Goal: Transaction & Acquisition: Purchase product/service

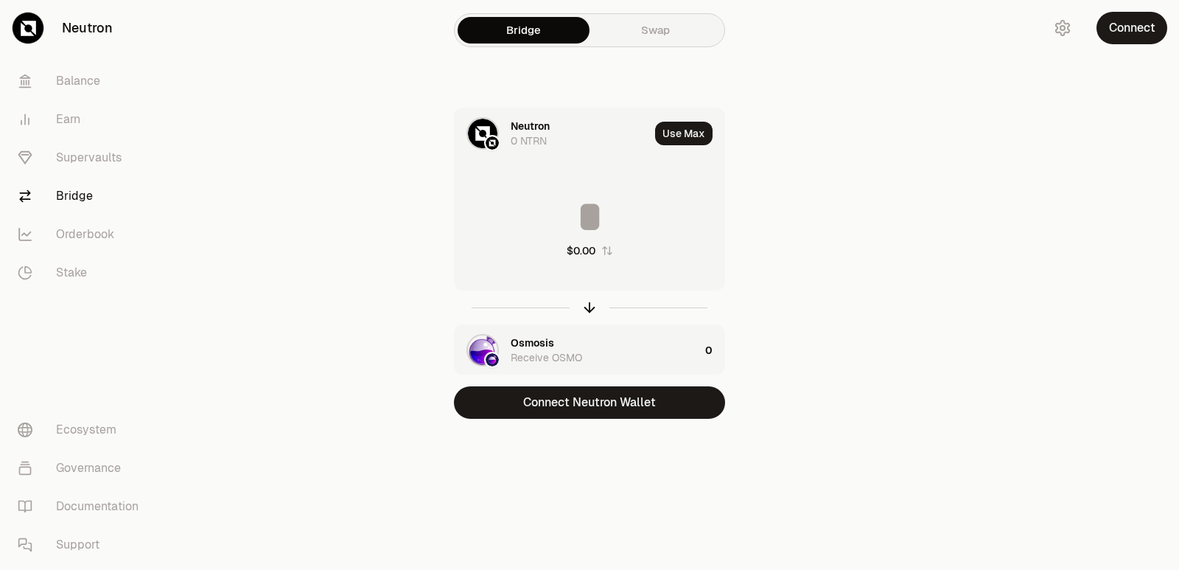
click at [575, 412] on button "Connect Neutron Wallet" at bounding box center [589, 402] width 271 height 32
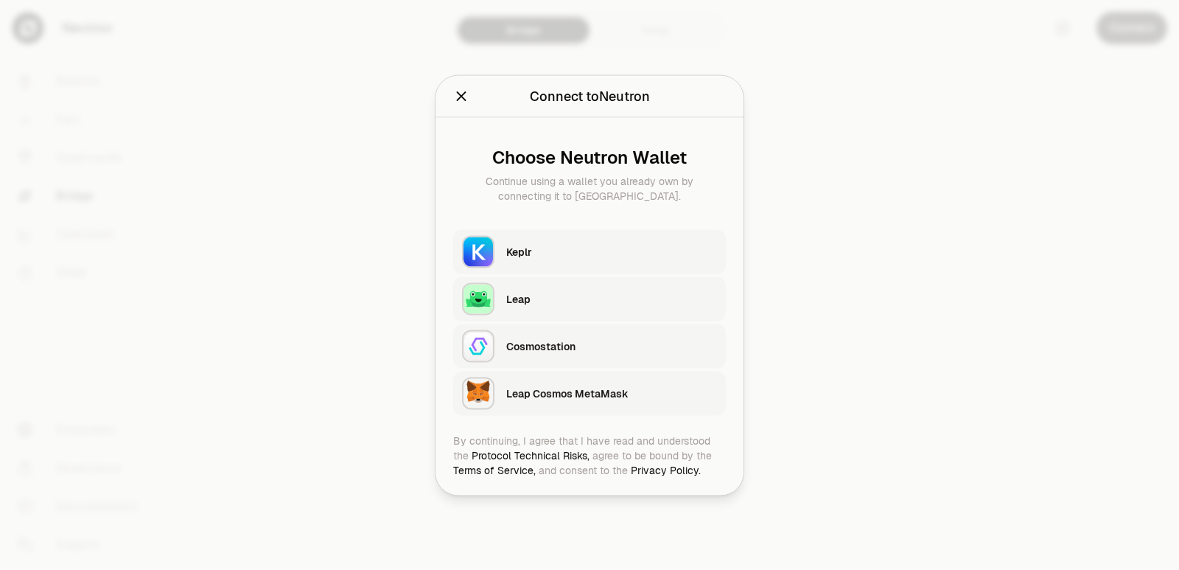
click at [521, 257] on div "Keplr" at bounding box center [611, 251] width 211 height 15
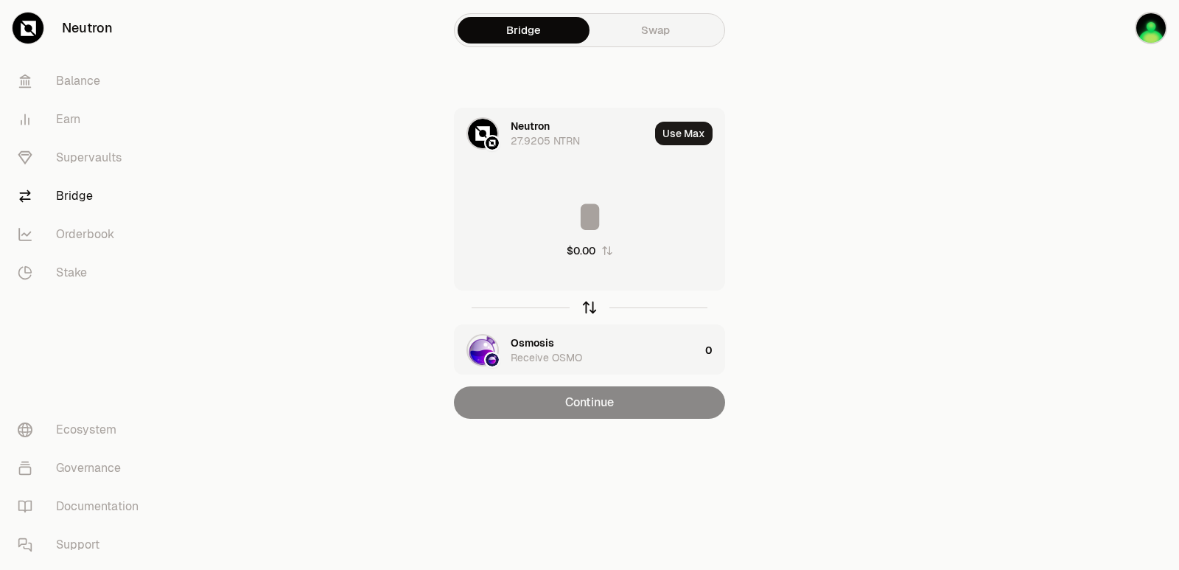
click at [593, 307] on icon "button" at bounding box center [589, 307] width 16 height 16
click at [525, 126] on div "Osmosis" at bounding box center [532, 126] width 43 height 15
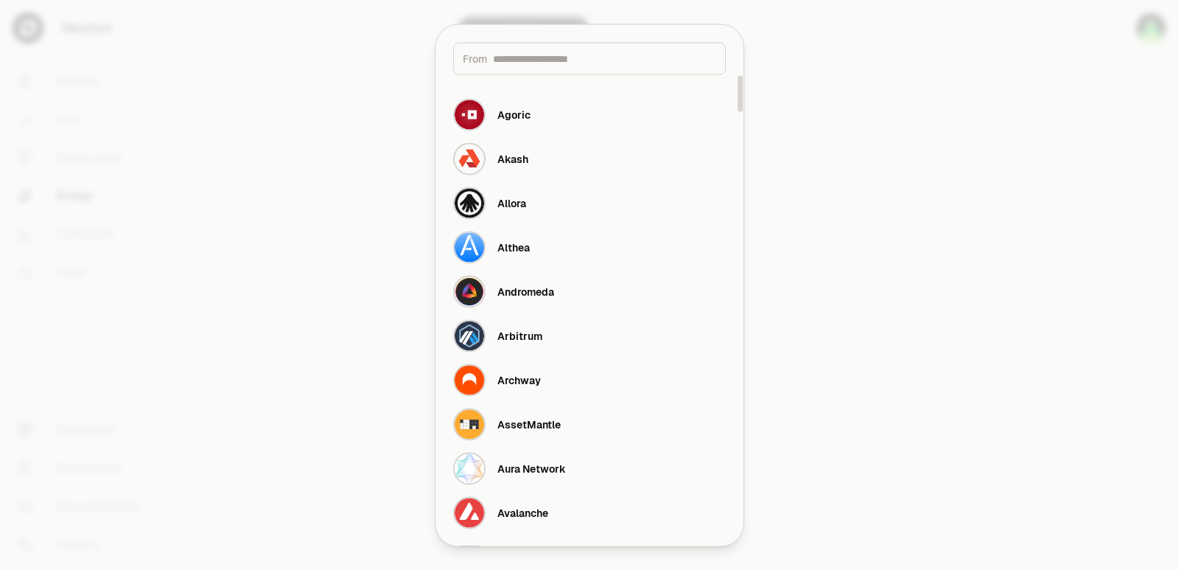
click at [542, 60] on input at bounding box center [604, 58] width 223 height 15
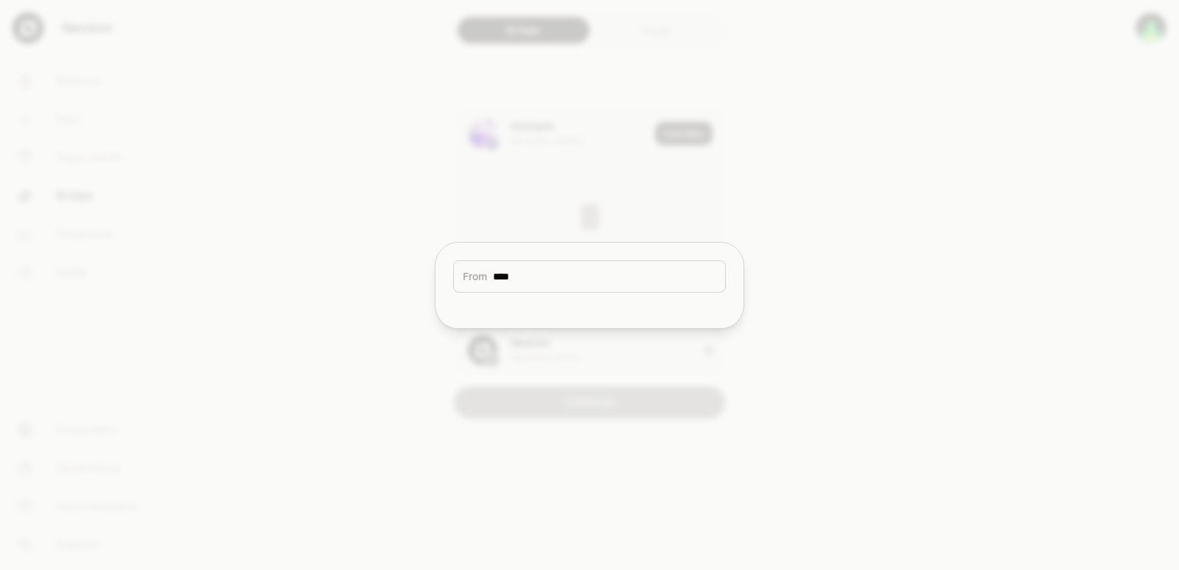
type input "****"
click at [834, 321] on div at bounding box center [589, 285] width 1179 height 570
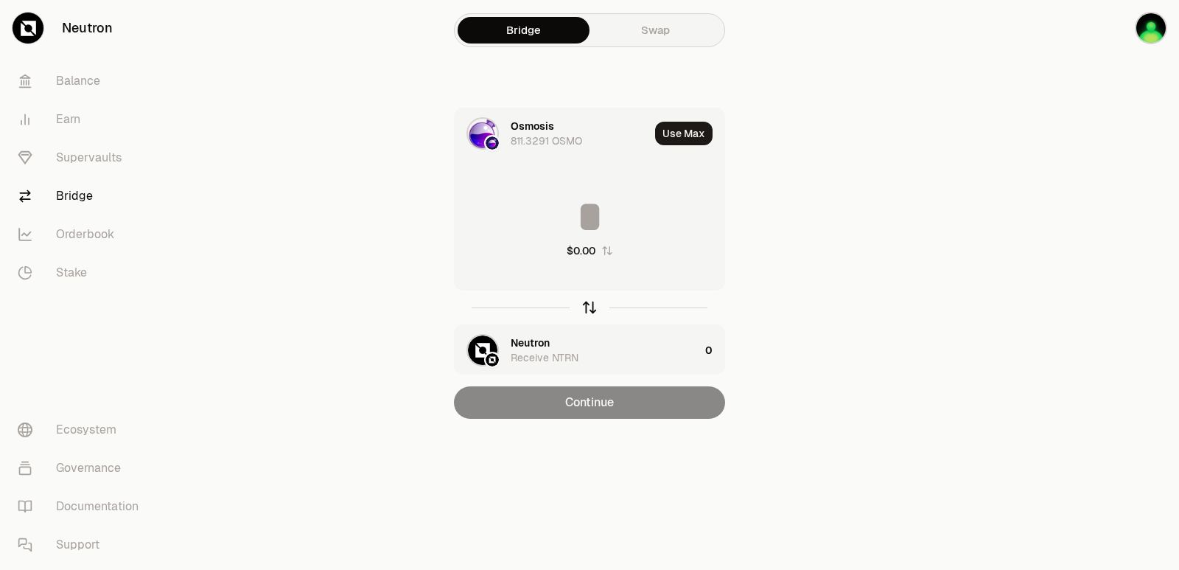
click at [585, 306] on icon "button" at bounding box center [589, 307] width 16 height 16
click at [681, 132] on button "Use Max" at bounding box center [683, 134] width 57 height 24
type input "**********"
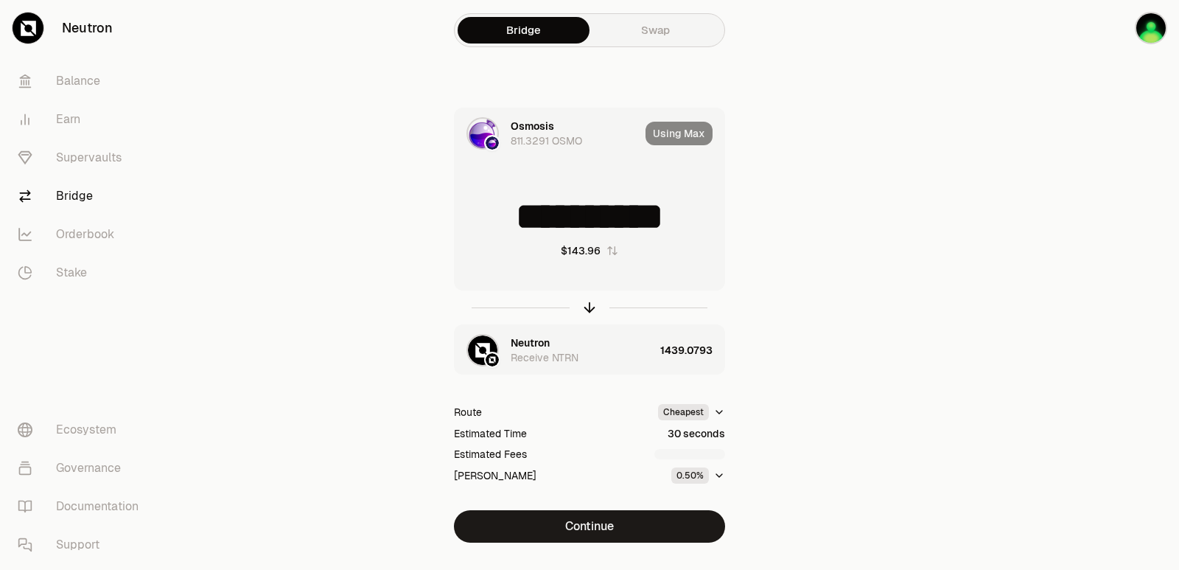
click at [514, 127] on div "Osmosis" at bounding box center [532, 126] width 43 height 15
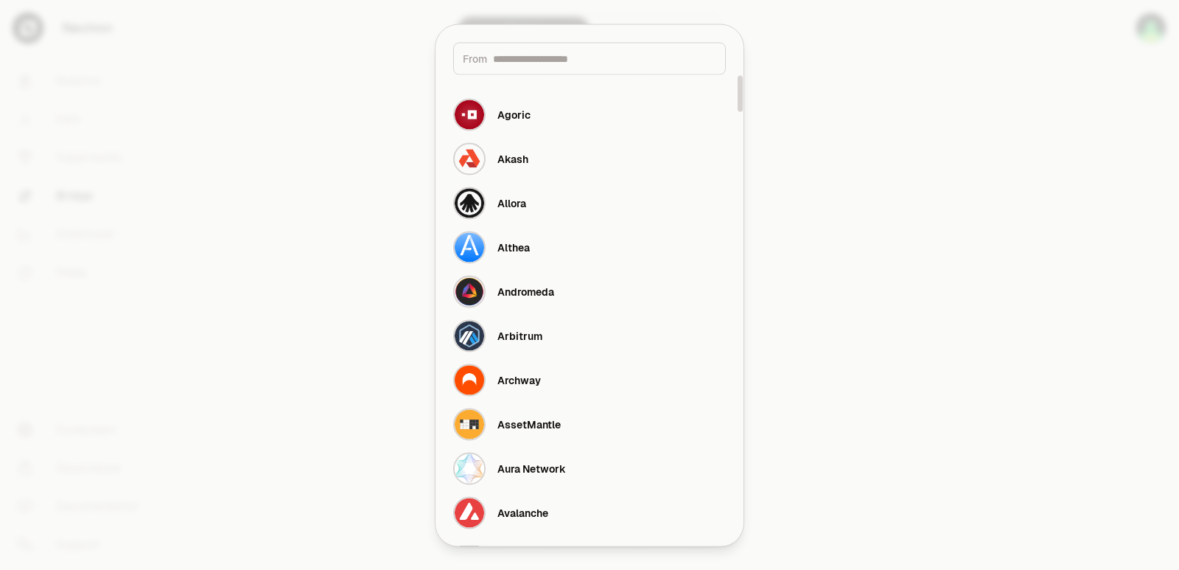
click at [524, 60] on input at bounding box center [604, 58] width 223 height 15
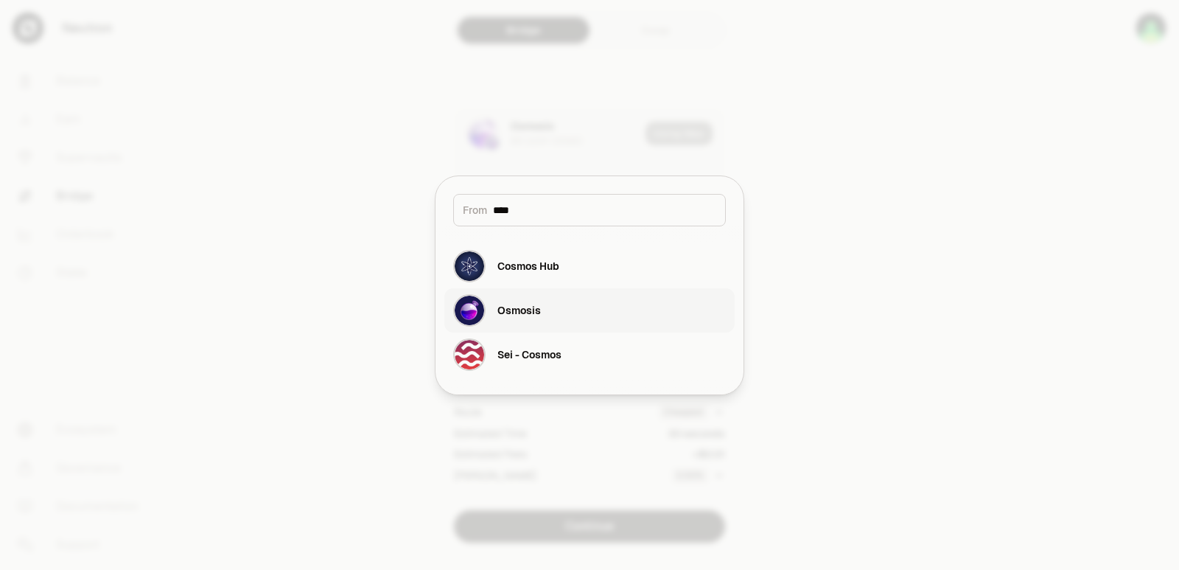
type input "****"
click at [534, 325] on div "Osmosis" at bounding box center [497, 310] width 88 height 32
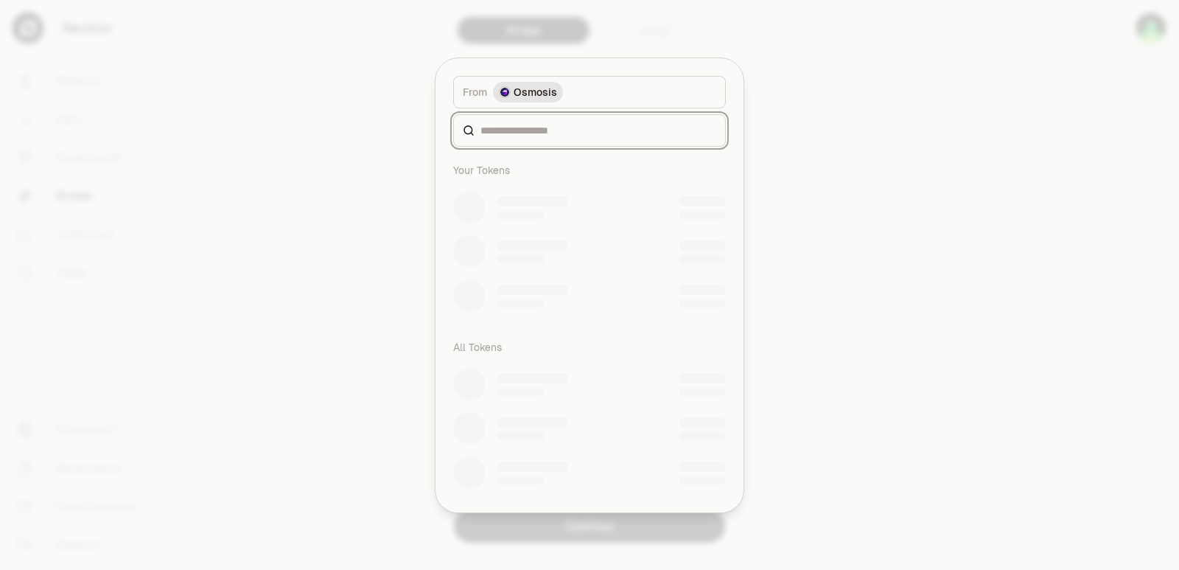
click at [528, 134] on input at bounding box center [598, 130] width 236 height 15
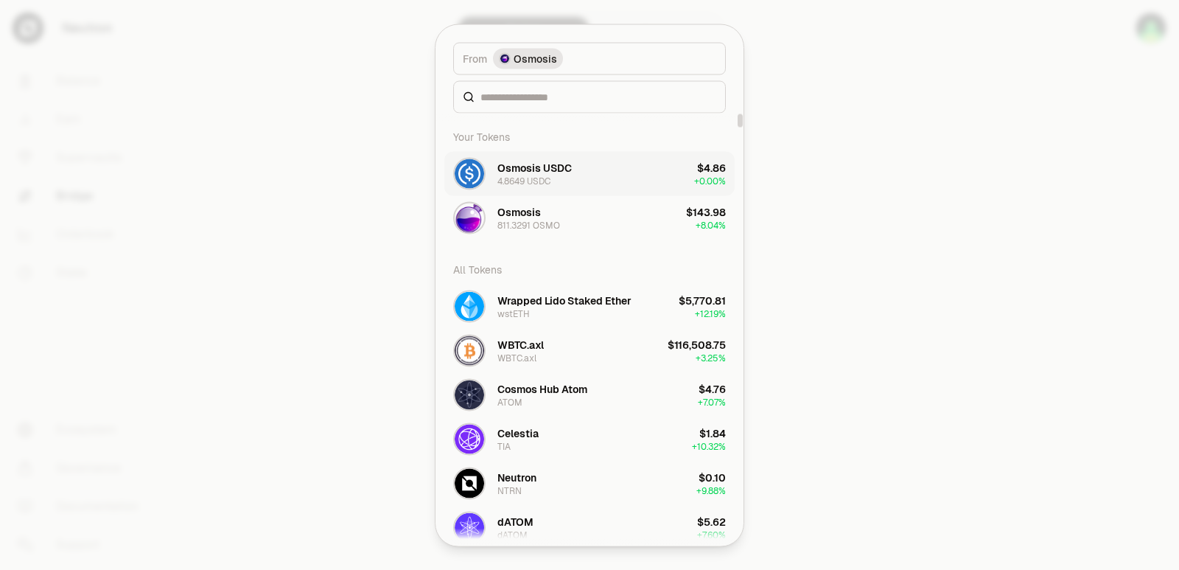
click at [603, 169] on button "Osmosis USDC 4.8649 USDC $4.86 + 0.00%" at bounding box center [589, 173] width 290 height 44
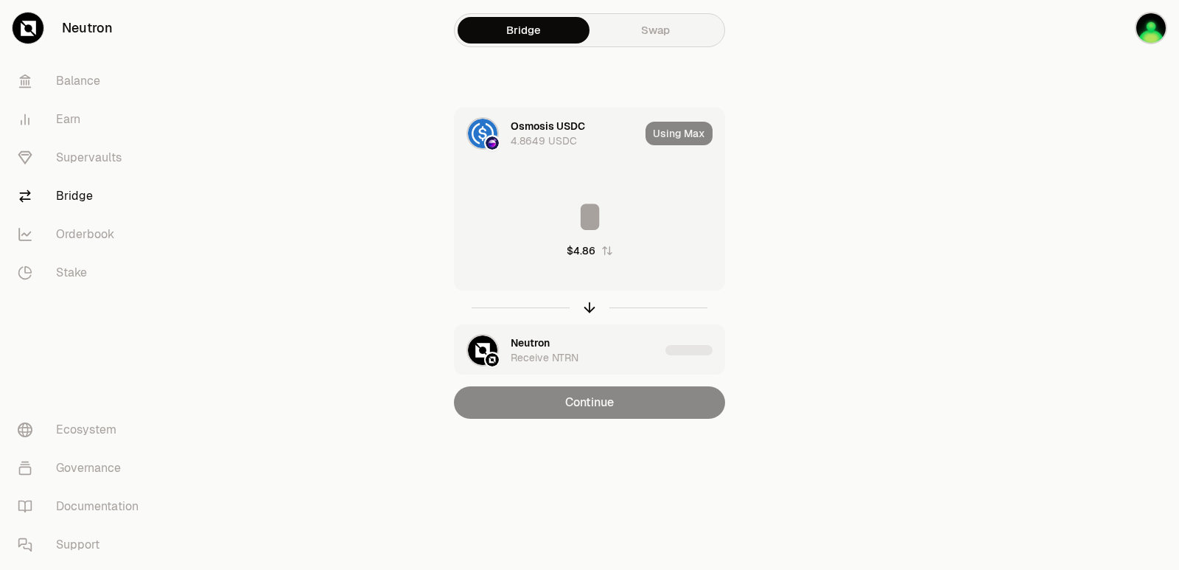
type input "********"
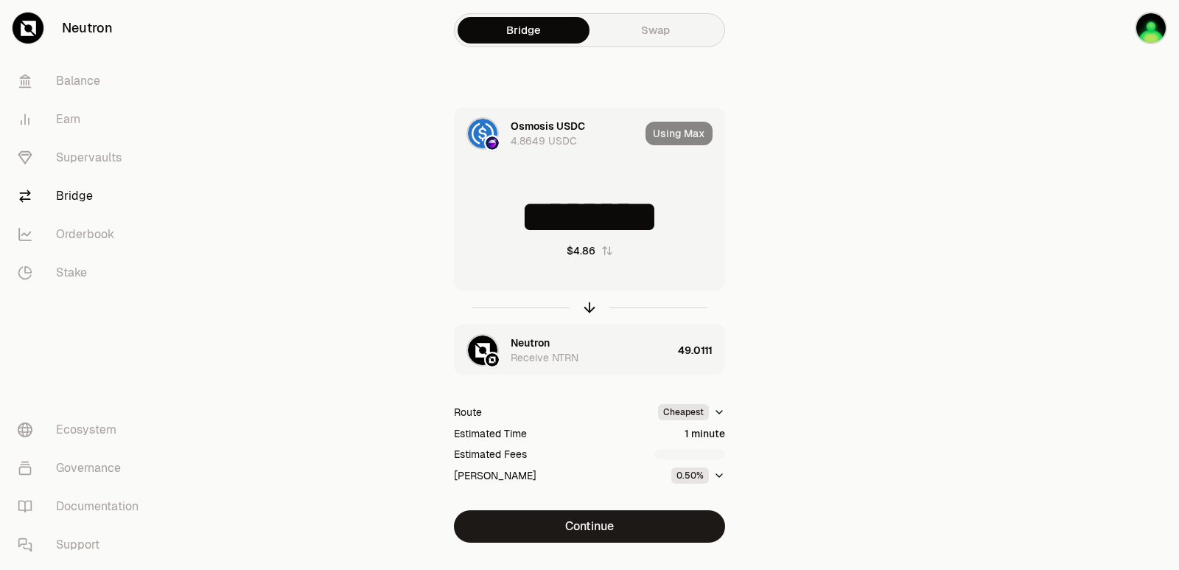
click at [510, 339] on div "Neutron Receive NTRN" at bounding box center [563, 350] width 217 height 50
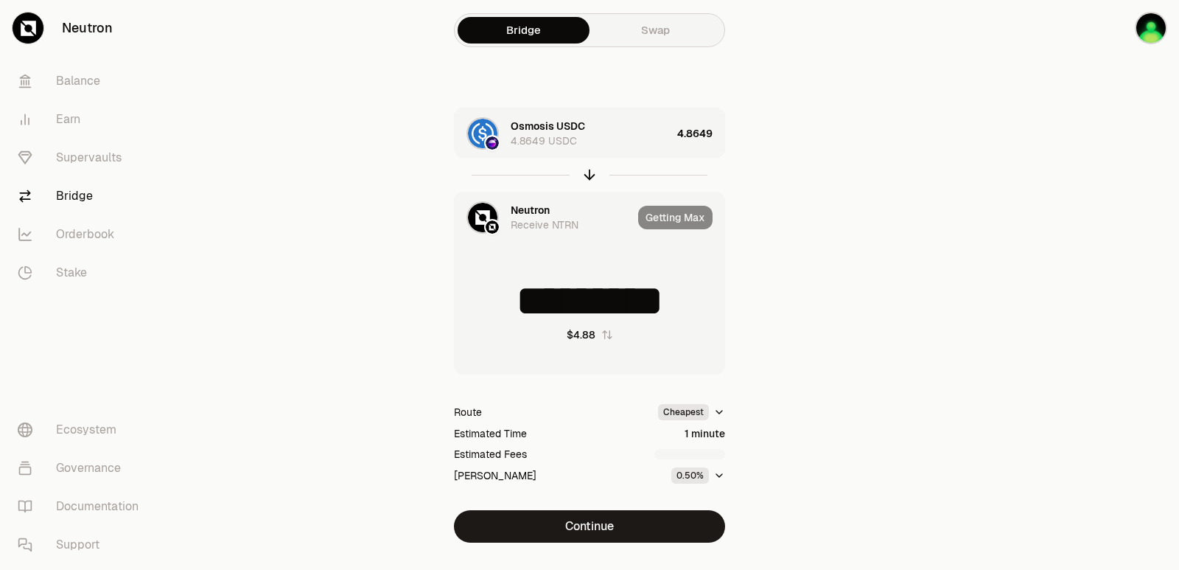
click at [539, 208] on div "Neutron" at bounding box center [530, 210] width 39 height 15
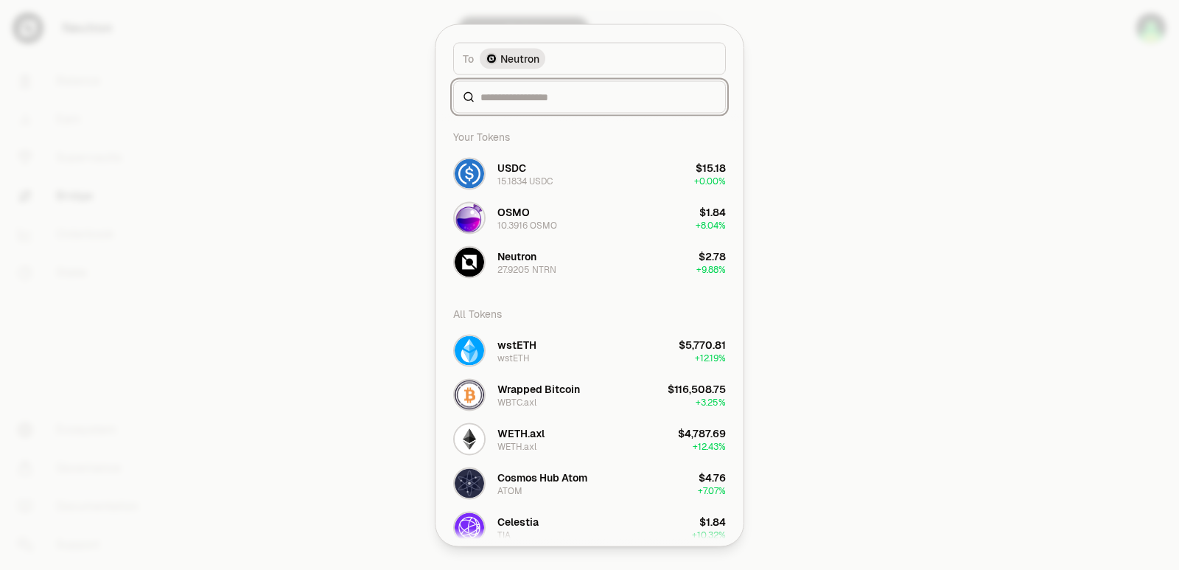
click at [539, 113] on div at bounding box center [589, 96] width 273 height 32
click at [514, 99] on input at bounding box center [598, 96] width 236 height 15
click at [537, 99] on input at bounding box center [598, 96] width 236 height 15
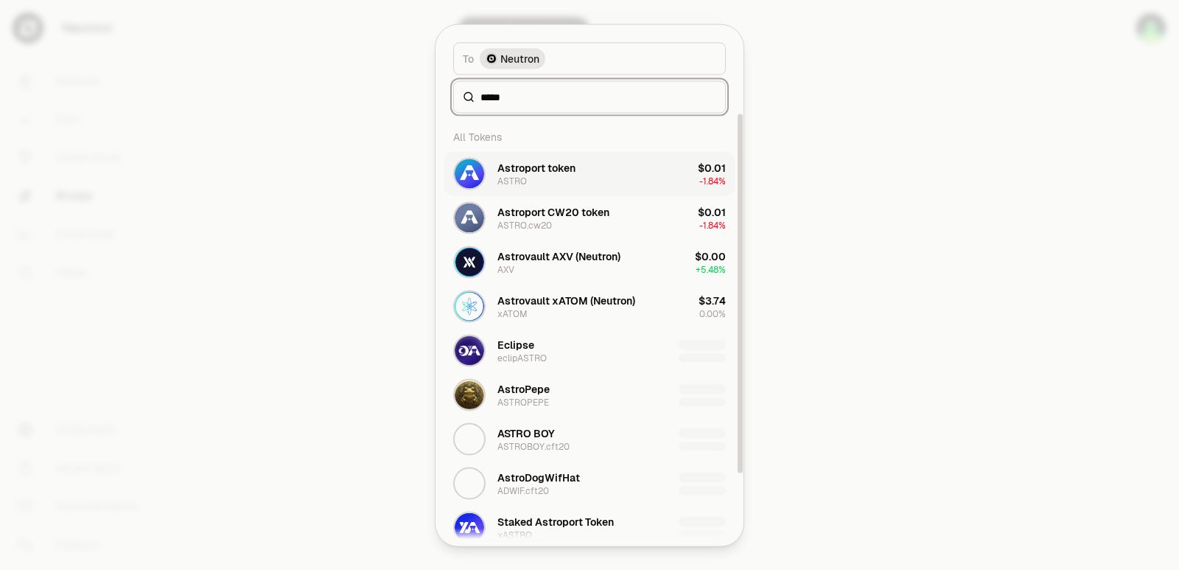
type input "*****"
click at [548, 176] on div "Astroport token ASTRO" at bounding box center [536, 173] width 78 height 27
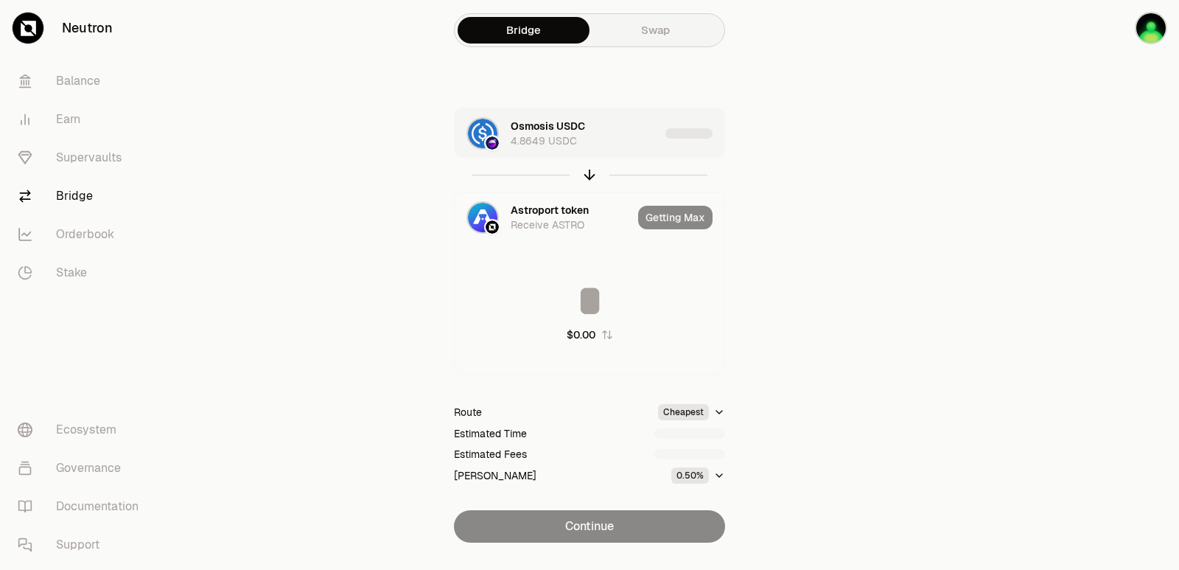
type input "**********"
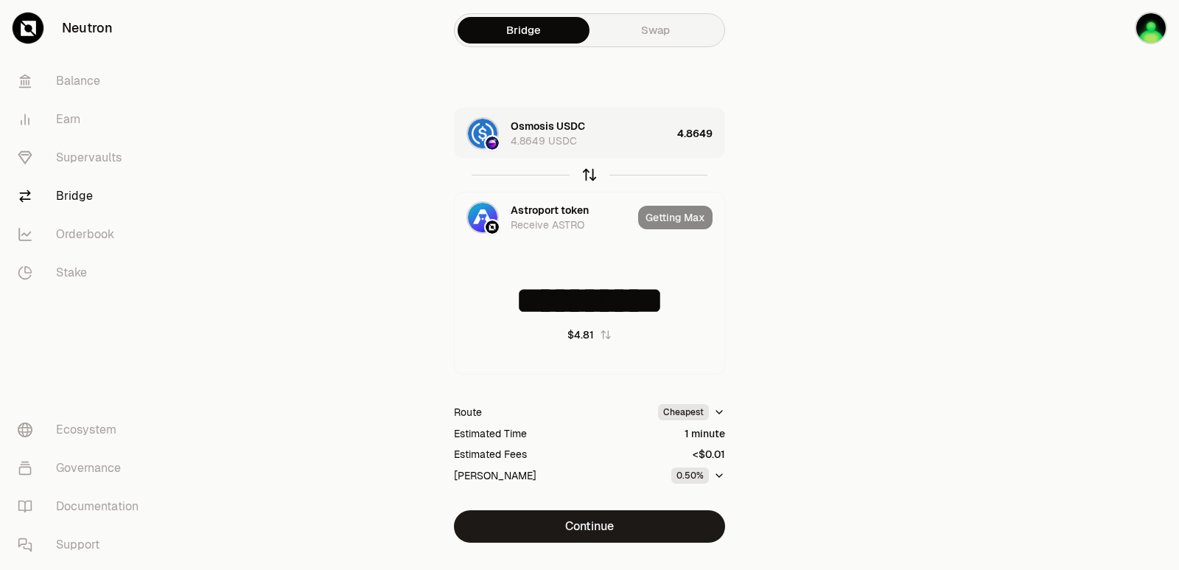
click at [590, 173] on icon "button" at bounding box center [590, 175] width 0 height 10
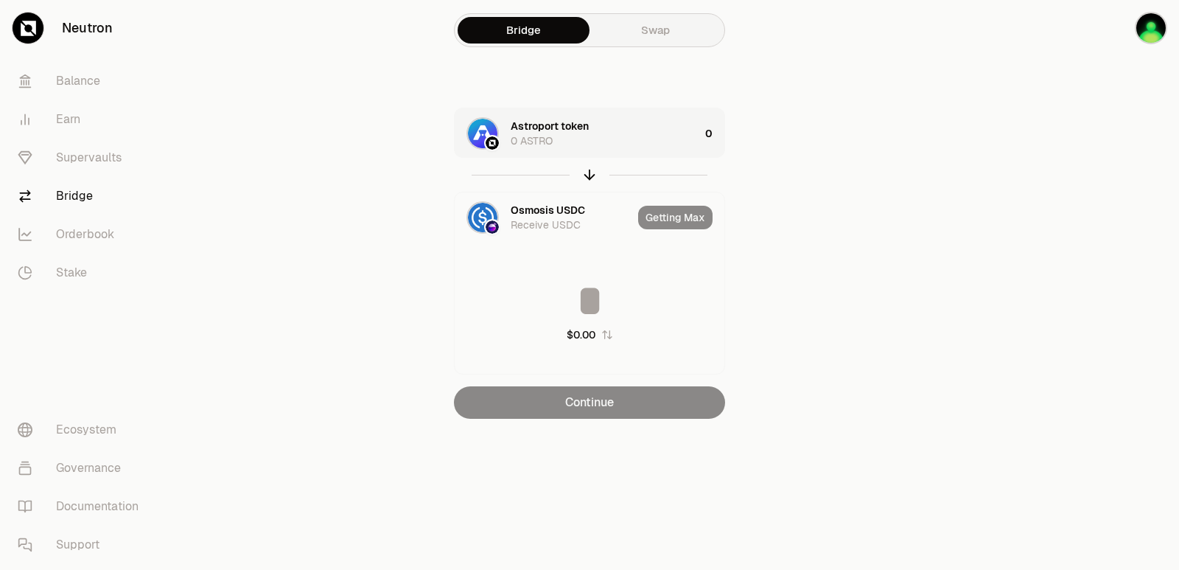
click at [615, 146] on div "Astroport token 0 ASTRO" at bounding box center [605, 133] width 189 height 29
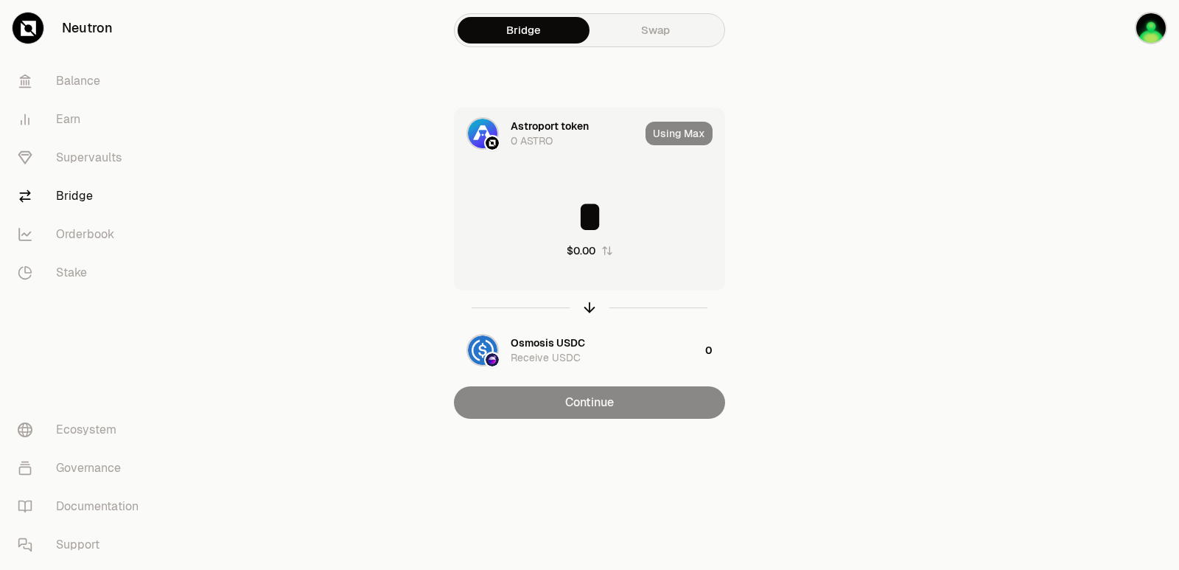
drag, startPoint x: 627, startPoint y: 216, endPoint x: 550, endPoint y: 216, distance: 77.4
click at [550, 216] on input "*" at bounding box center [590, 217] width 270 height 44
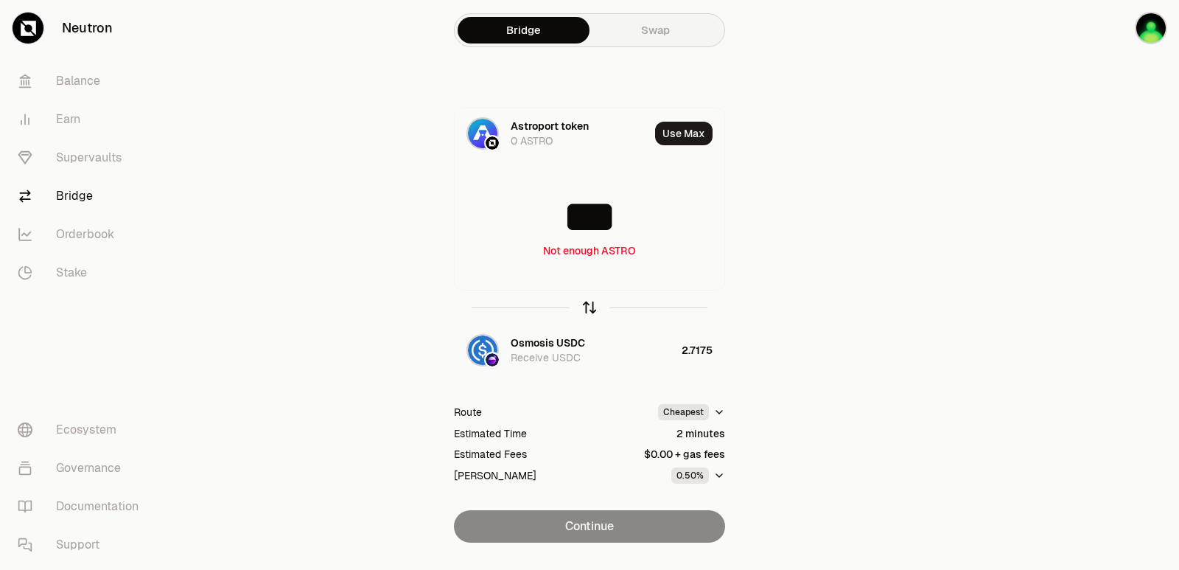
type input "***"
click at [588, 309] on icon "button" at bounding box center [589, 307] width 16 height 16
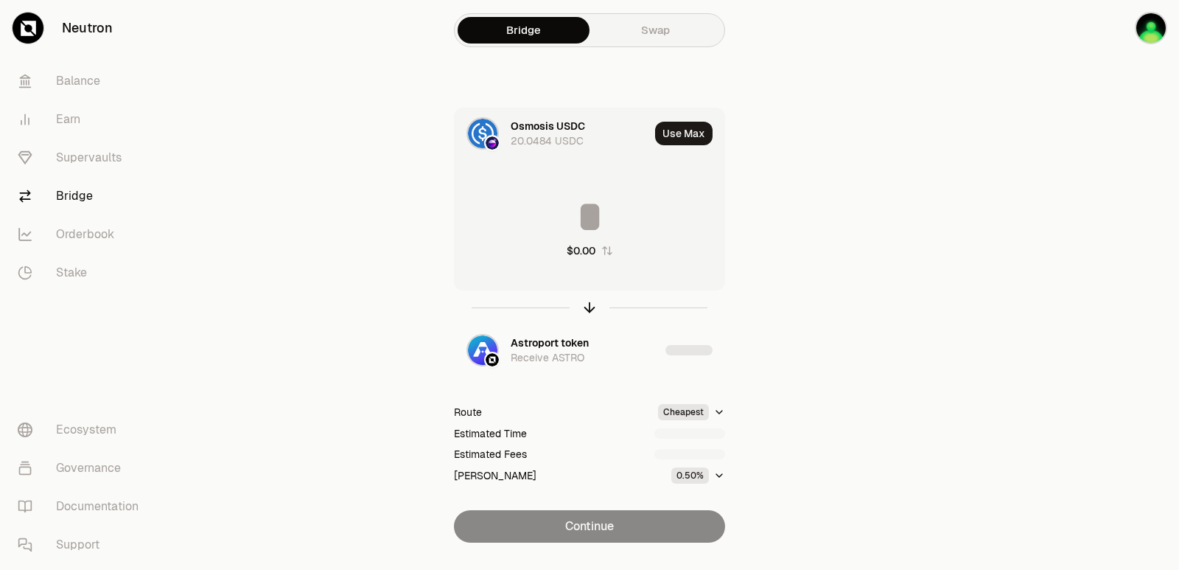
click at [559, 220] on input at bounding box center [590, 217] width 270 height 44
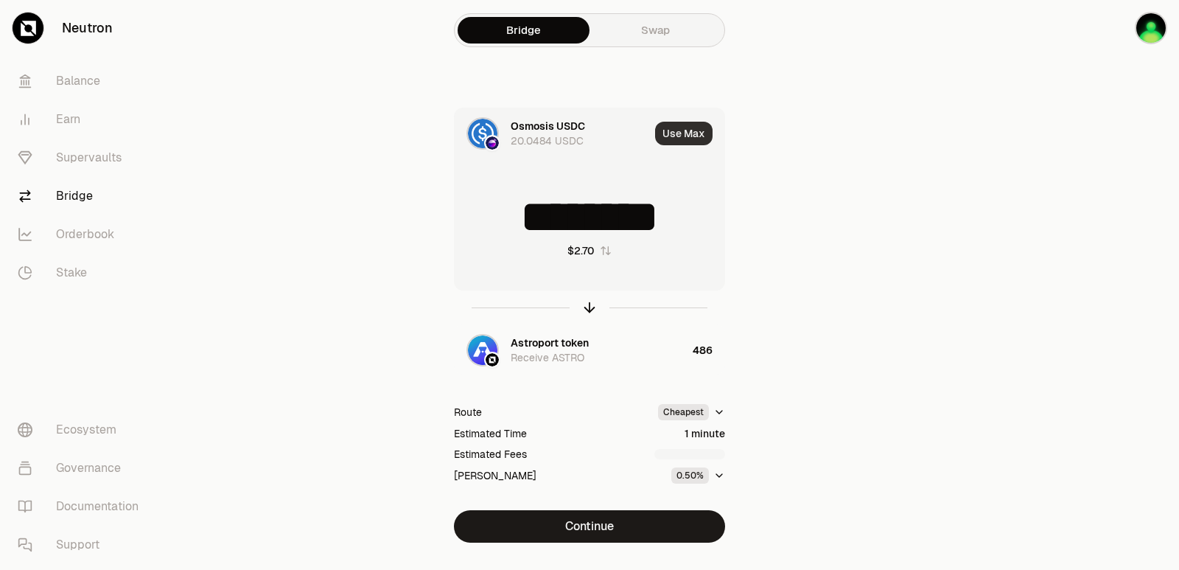
click at [679, 130] on button "Use Max" at bounding box center [683, 134] width 57 height 24
click at [586, 311] on icon "button" at bounding box center [589, 307] width 16 height 16
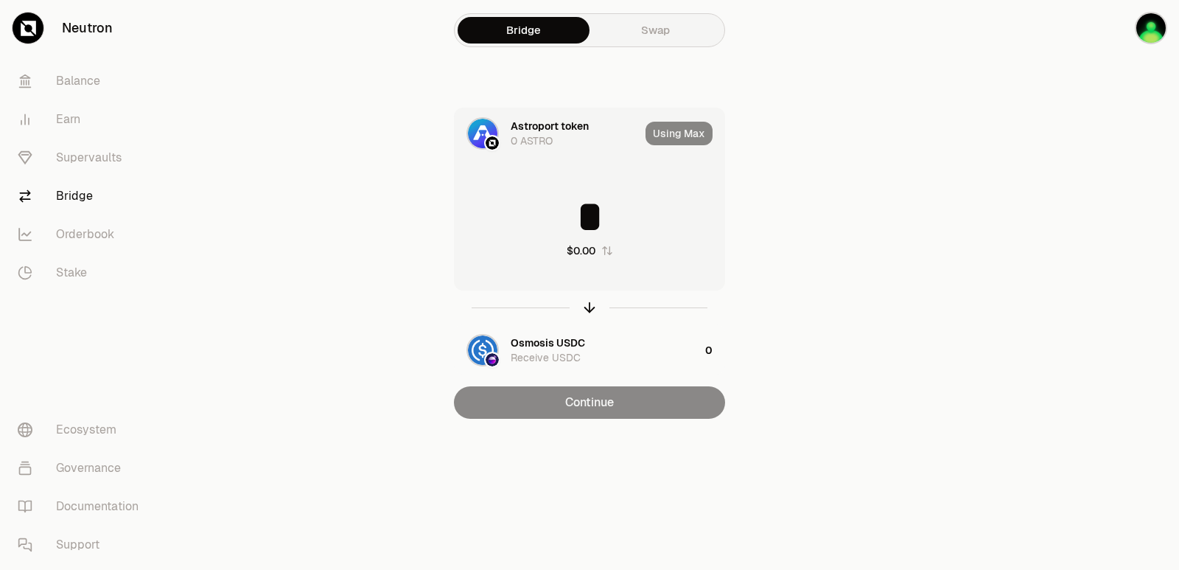
click at [572, 221] on input "*" at bounding box center [590, 217] width 270 height 44
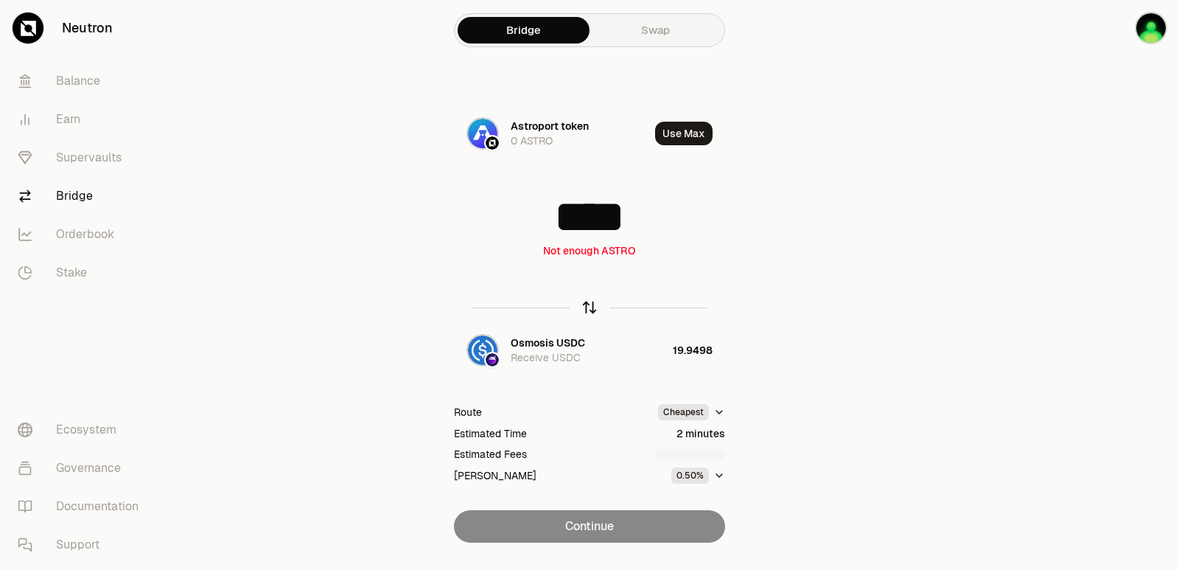
type input "****"
click at [587, 307] on icon "button" at bounding box center [589, 307] width 16 height 16
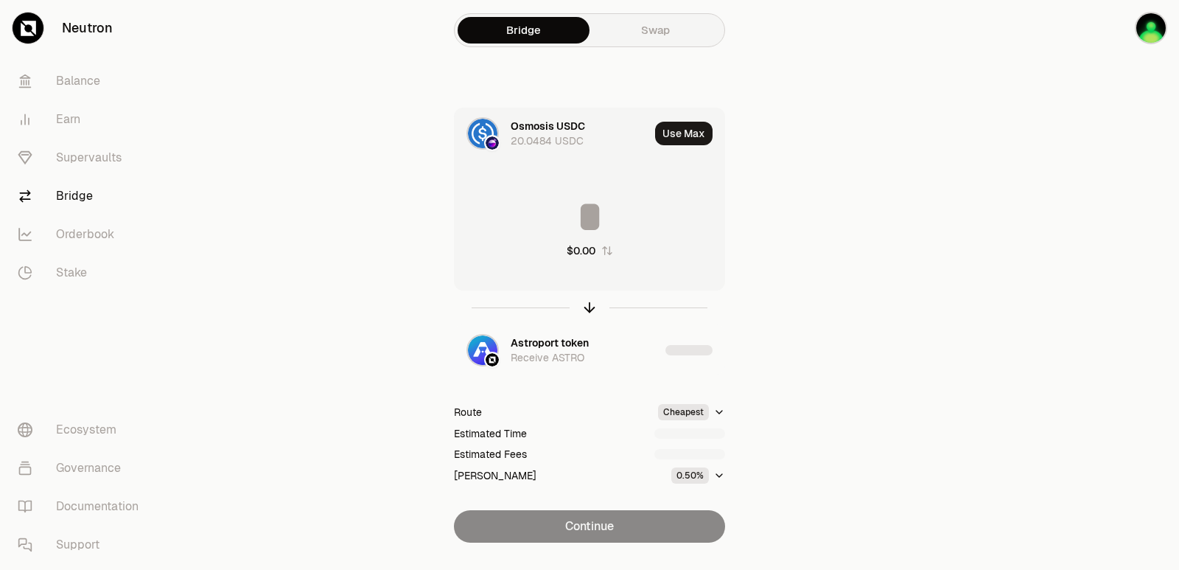
click at [576, 227] on input at bounding box center [590, 217] width 270 height 44
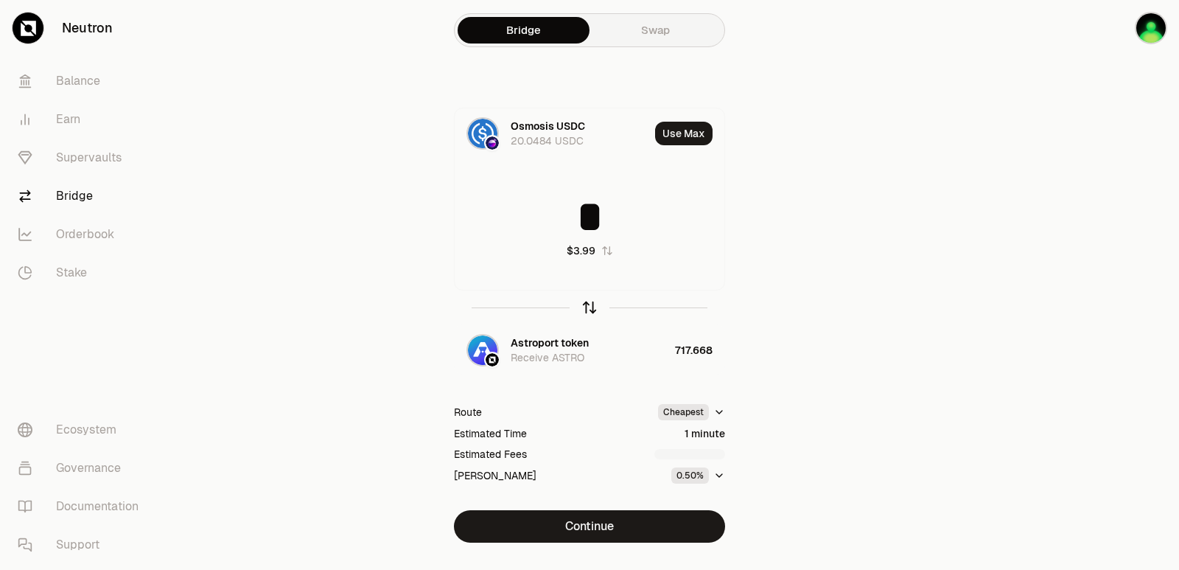
type input "*"
click at [584, 307] on icon "button" at bounding box center [589, 307] width 16 height 16
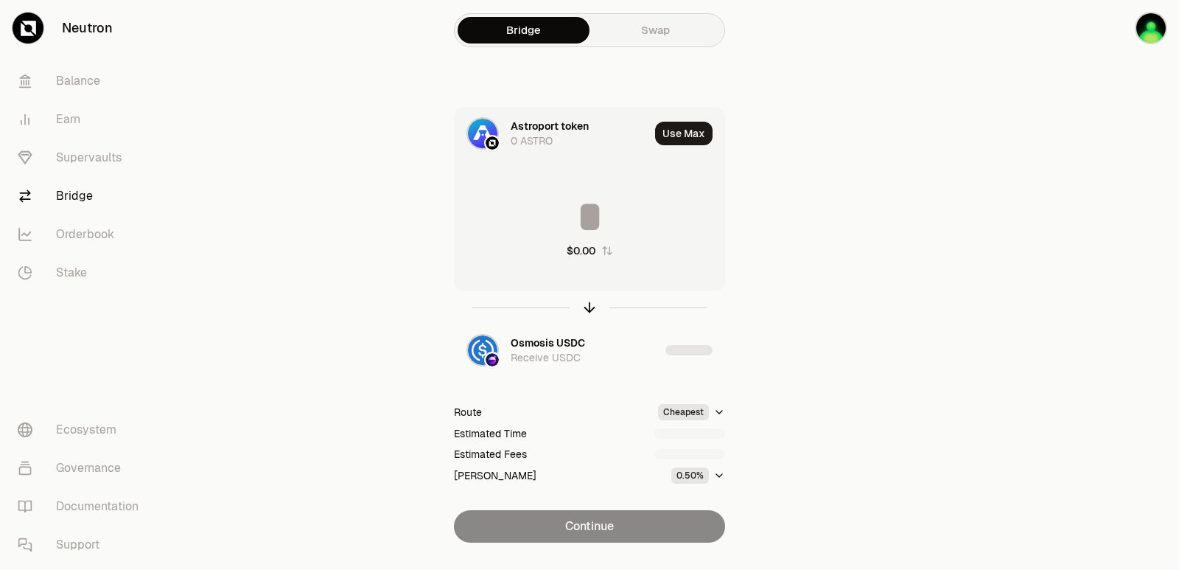
click at [547, 222] on input at bounding box center [590, 217] width 270 height 44
type input "***"
click at [587, 311] on icon "button" at bounding box center [589, 307] width 16 height 16
click at [531, 337] on div "Astroport token Receive ASTRO" at bounding box center [557, 350] width 205 height 50
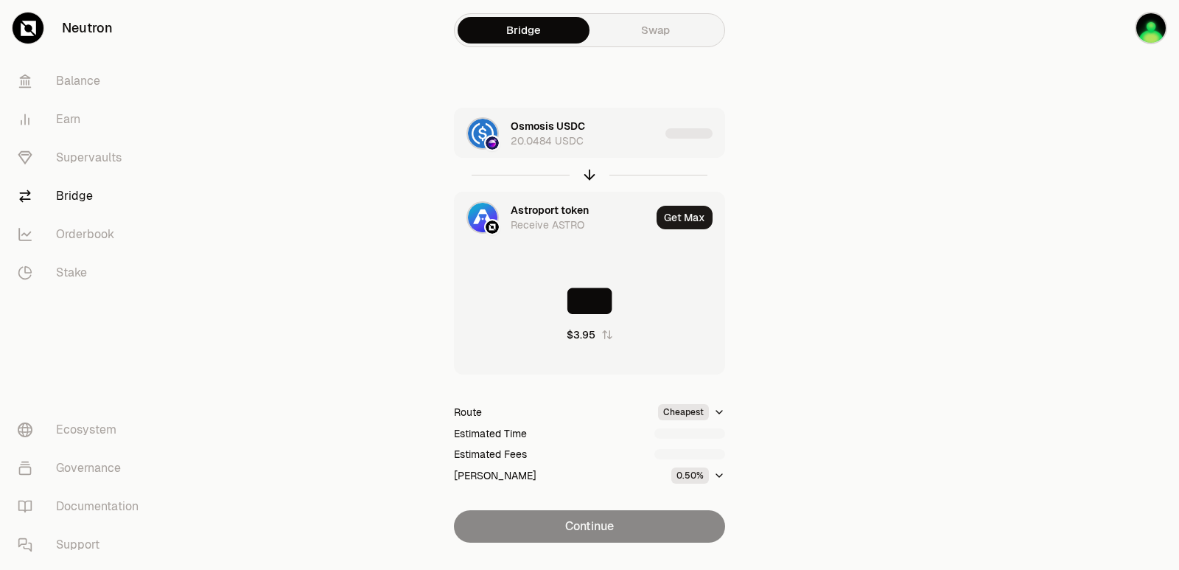
click at [529, 209] on div "Astroport token" at bounding box center [550, 210] width 78 height 15
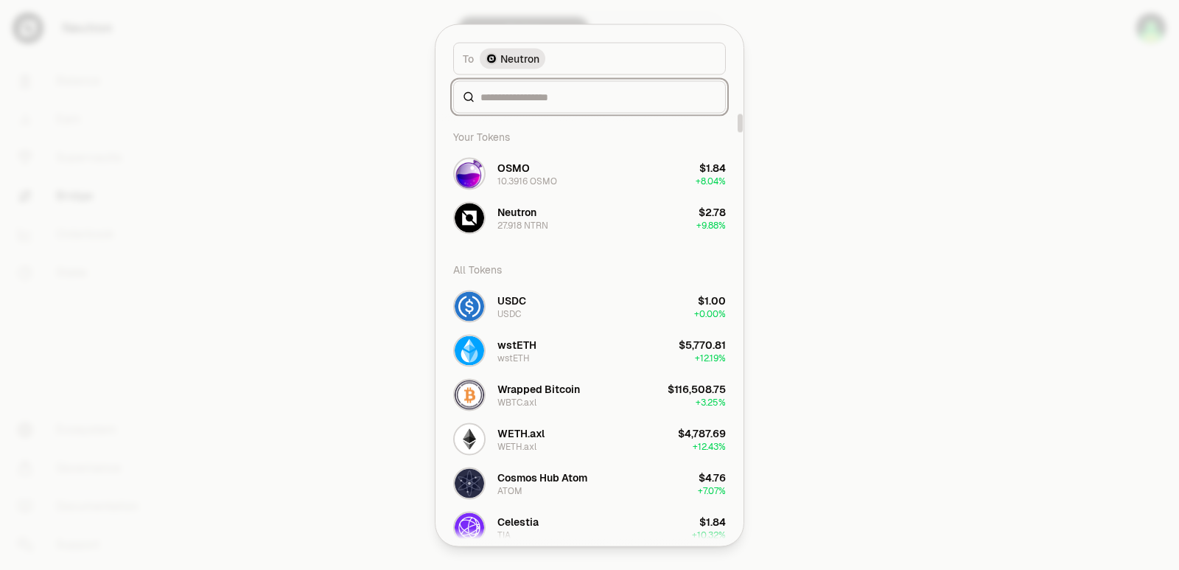
click at [548, 93] on input at bounding box center [598, 96] width 236 height 15
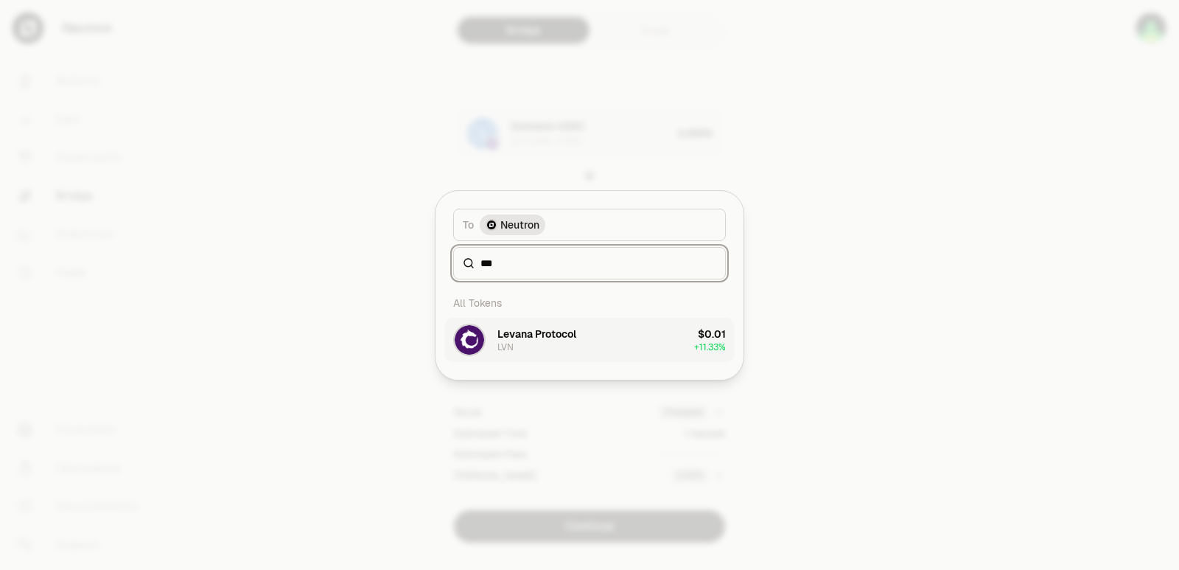
type input "***"
click at [556, 343] on div "Levana Protocol LVN" at bounding box center [536, 339] width 79 height 27
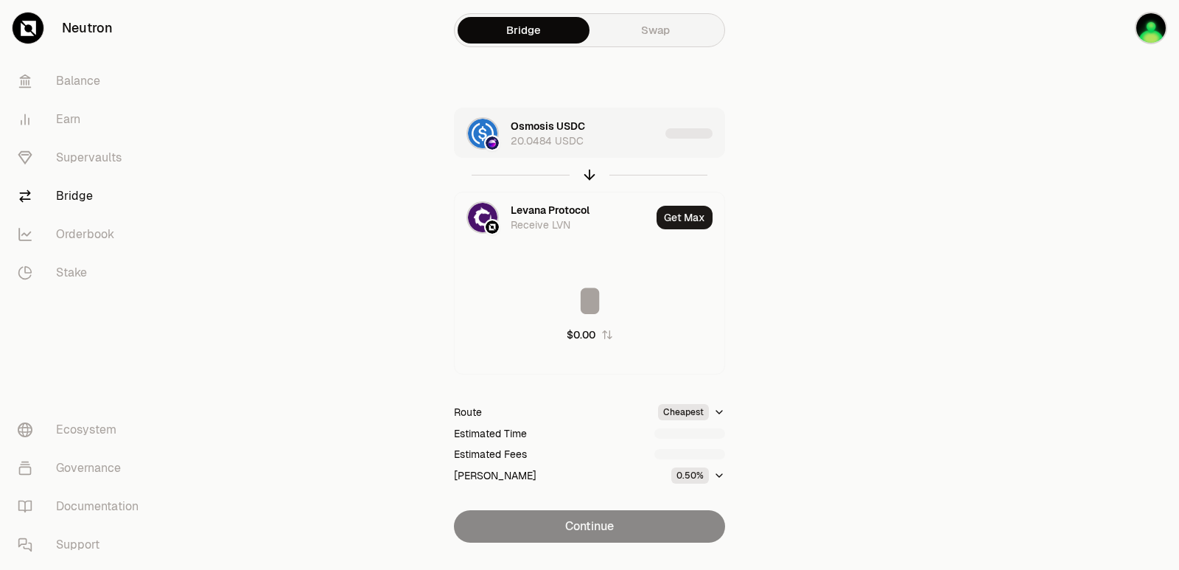
click at [614, 149] on div "Osmosis USDC 20.0484 USDC" at bounding box center [557, 133] width 205 height 50
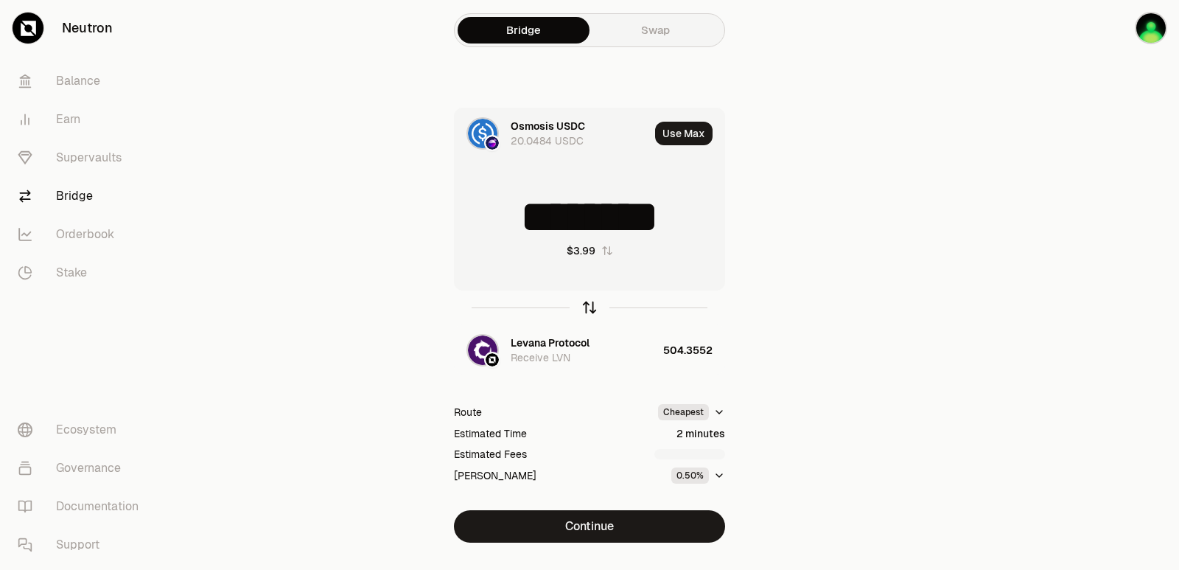
click at [586, 310] on icon "button" at bounding box center [589, 307] width 16 height 16
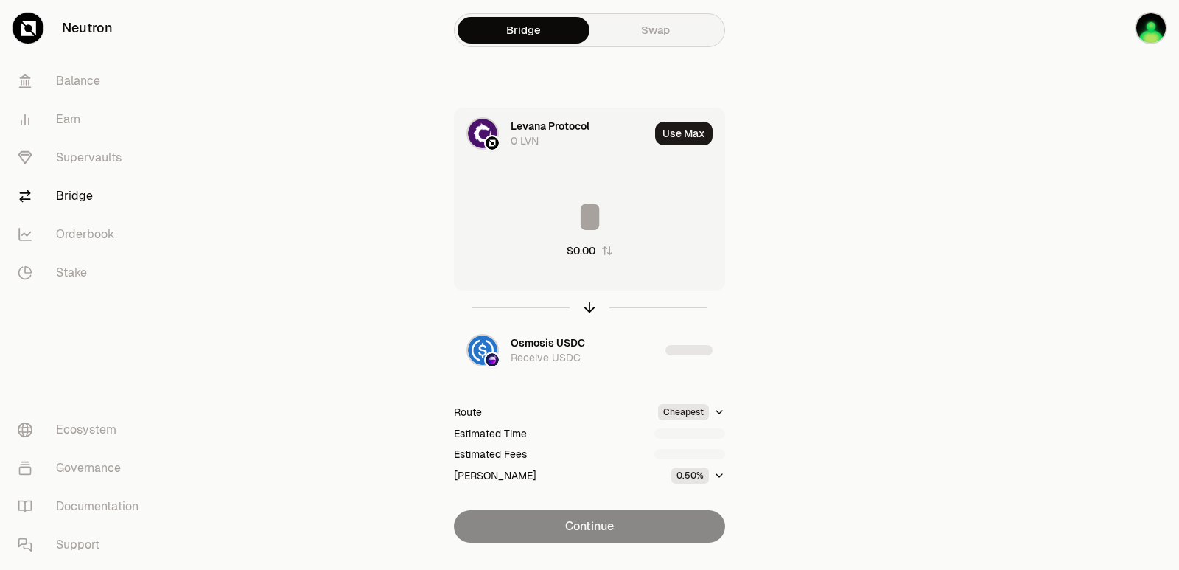
click at [560, 213] on input at bounding box center [590, 217] width 270 height 44
type input "*"
type input "***"
click at [590, 310] on icon "button" at bounding box center [590, 308] width 0 height 10
click at [670, 133] on button "Use Max" at bounding box center [683, 134] width 57 height 24
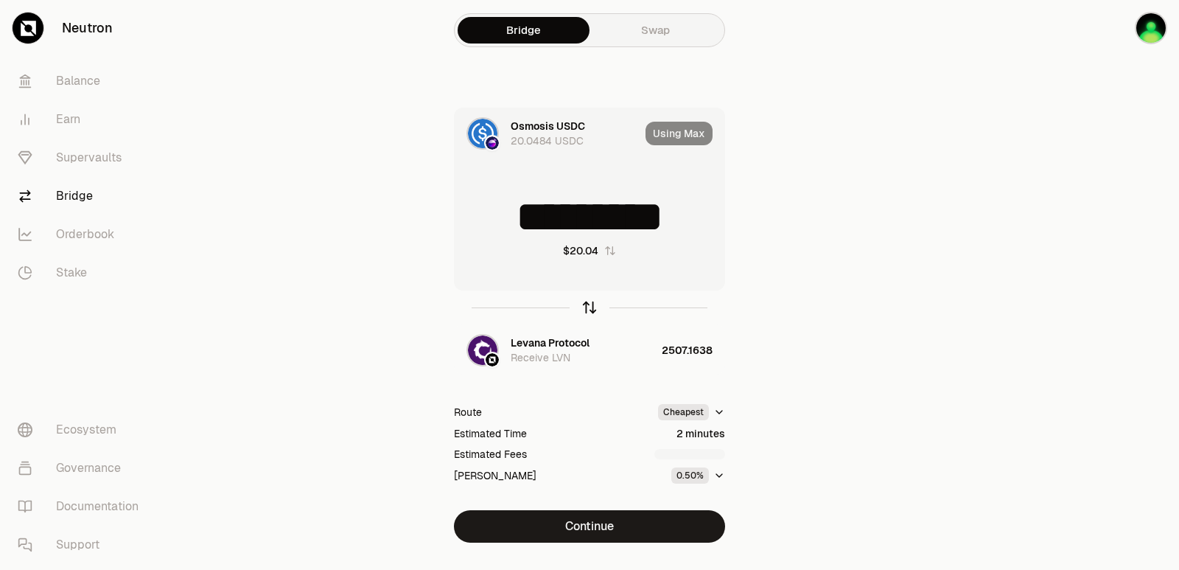
click at [584, 309] on icon "button" at bounding box center [589, 307] width 16 height 16
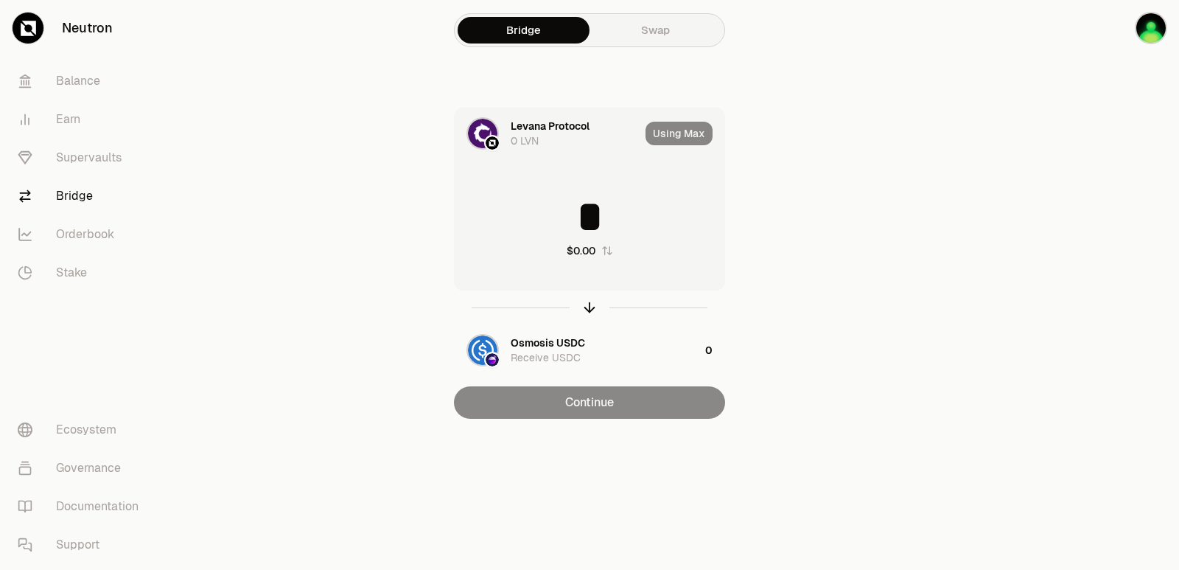
click at [541, 217] on input "*" at bounding box center [590, 217] width 270 height 44
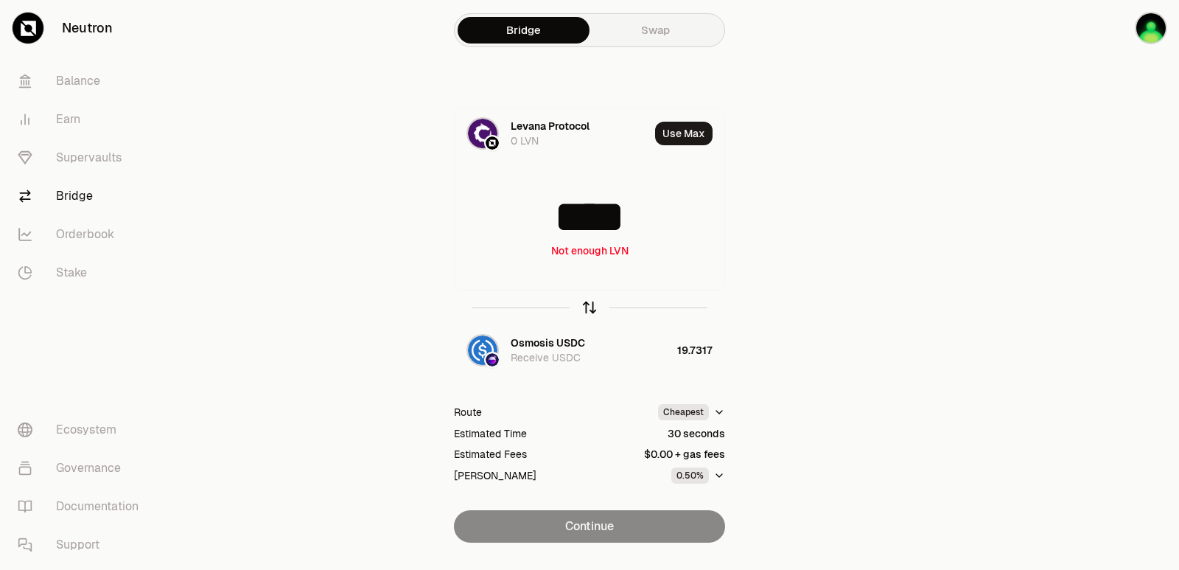
type input "****"
click at [583, 307] on icon "button" at bounding box center [589, 307] width 16 height 16
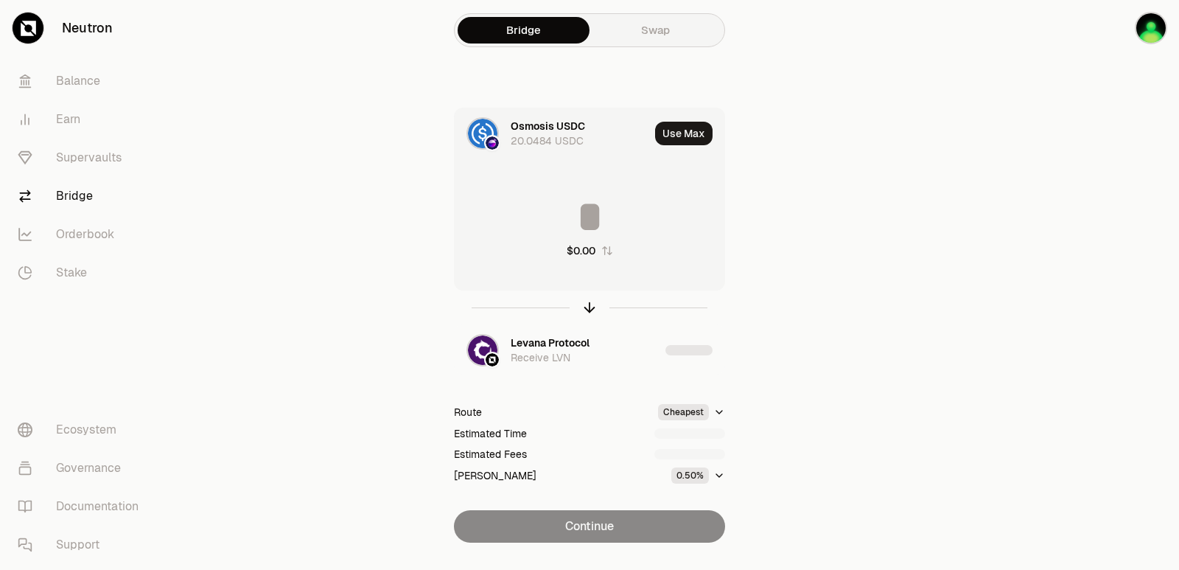
click at [550, 203] on input at bounding box center [590, 217] width 270 height 44
click at [550, 203] on input "*********" at bounding box center [590, 217] width 270 height 44
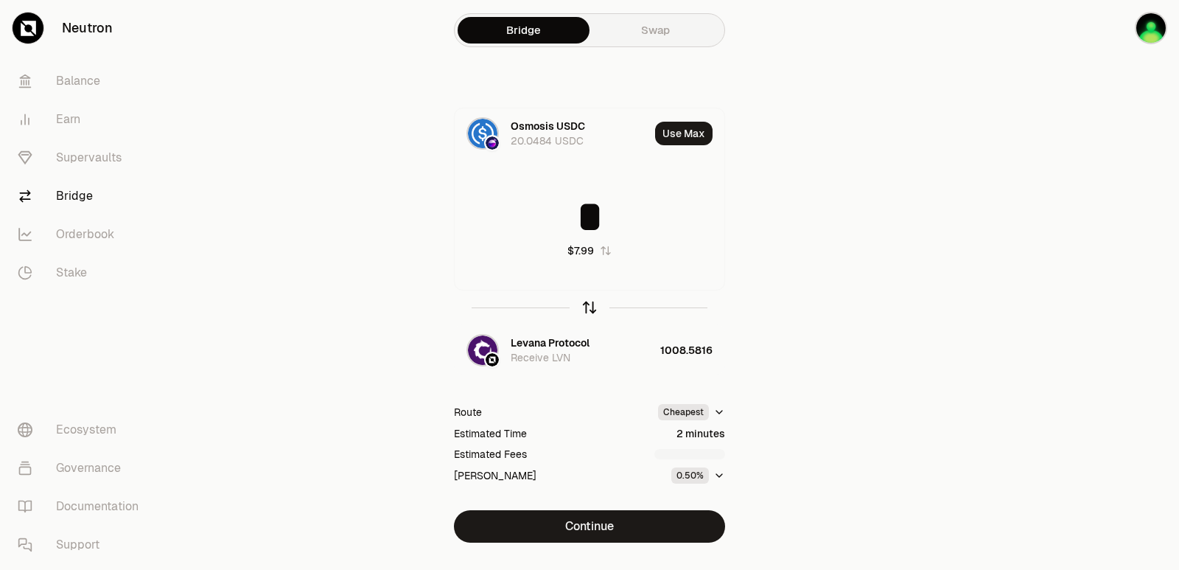
type input "*"
click at [586, 304] on icon "button" at bounding box center [589, 307] width 16 height 16
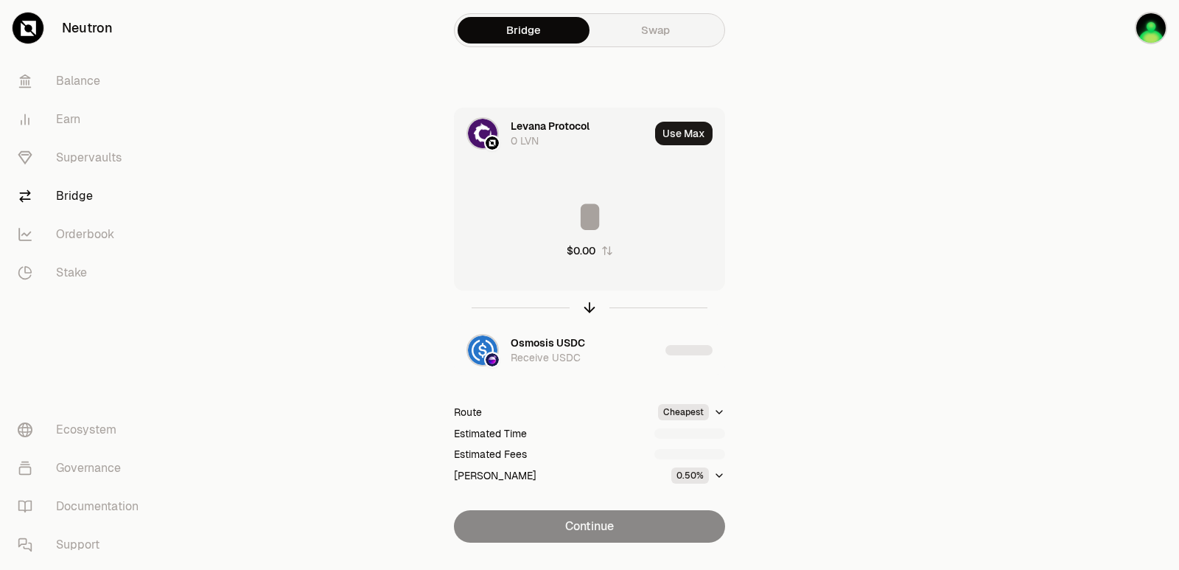
click at [576, 232] on input at bounding box center [590, 217] width 270 height 44
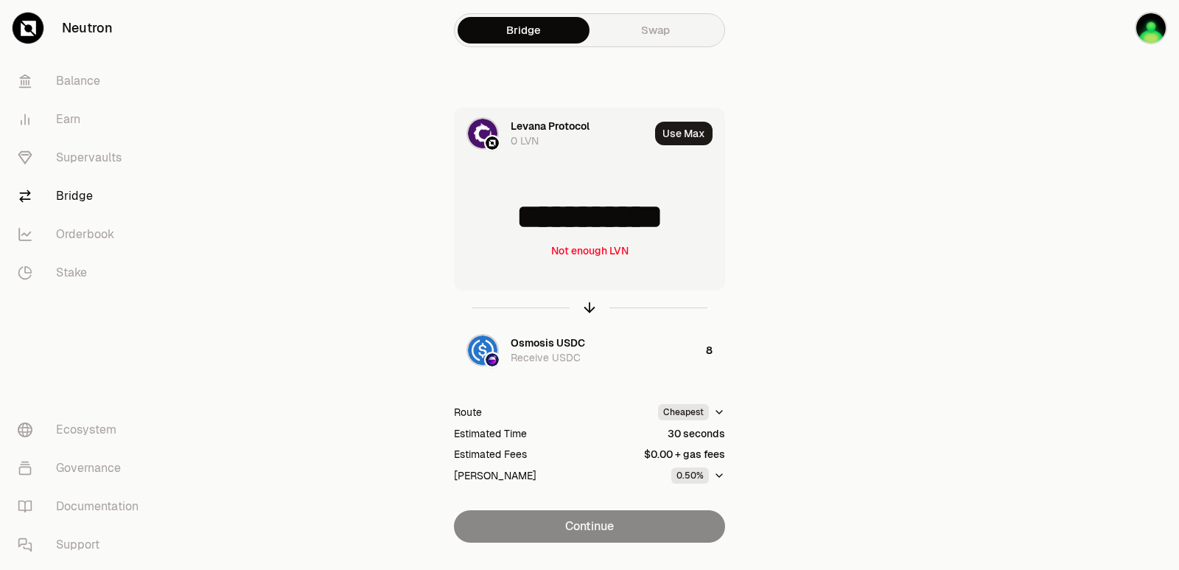
click at [588, 295] on div at bounding box center [589, 307] width 271 height 34
click at [588, 306] on icon "button" at bounding box center [589, 307] width 16 height 16
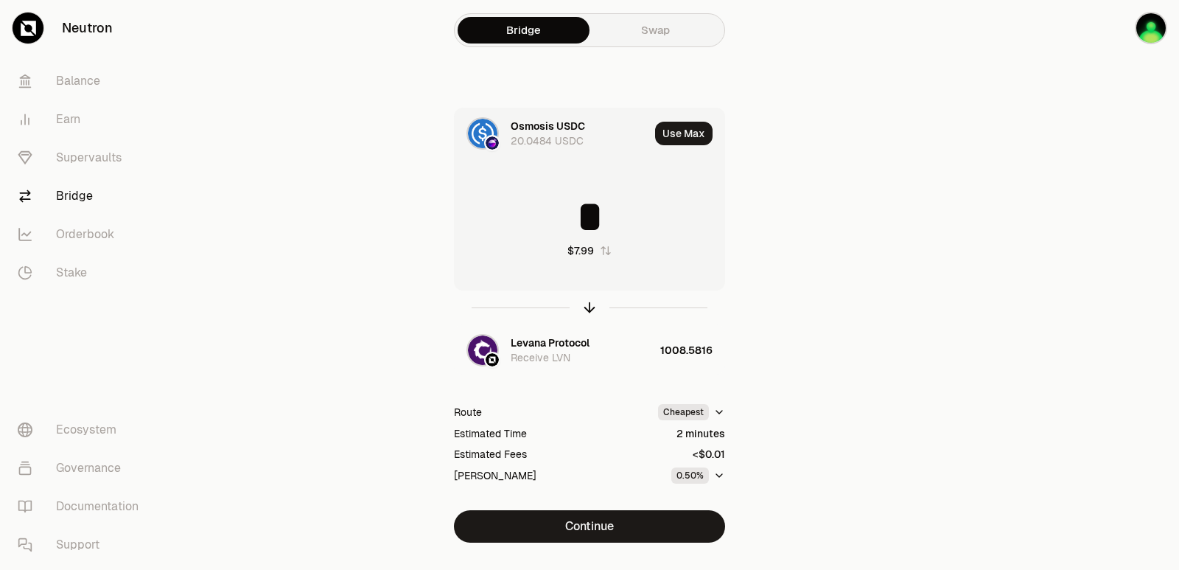
click at [572, 210] on input "*" at bounding box center [590, 217] width 270 height 44
type input "*"
click at [589, 308] on icon "button" at bounding box center [589, 307] width 16 height 16
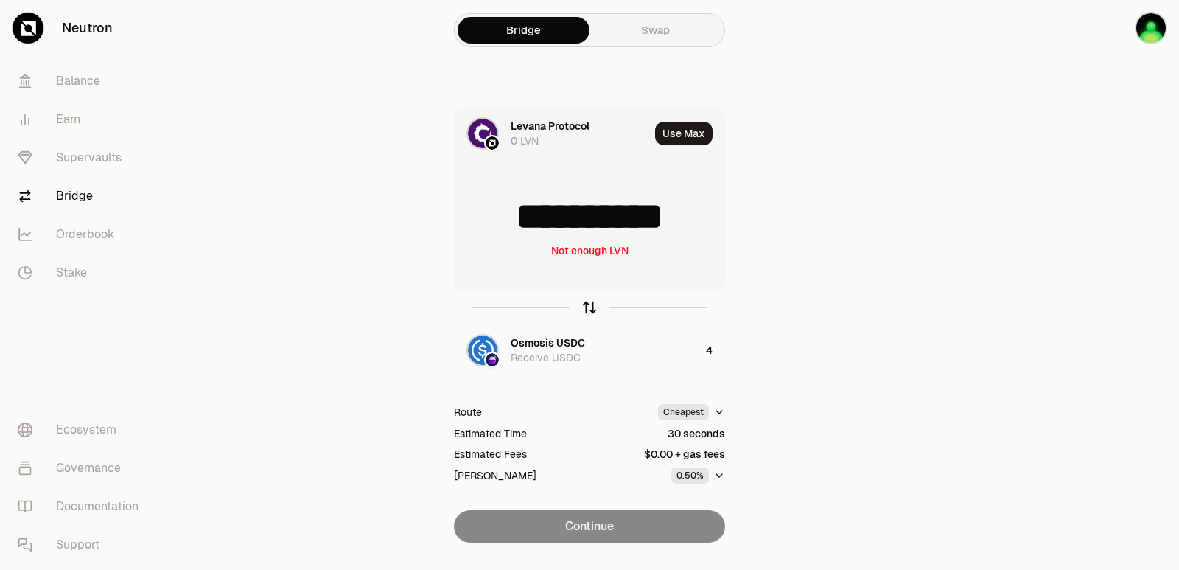
click at [589, 308] on icon "button" at bounding box center [589, 307] width 16 height 16
type input "*"
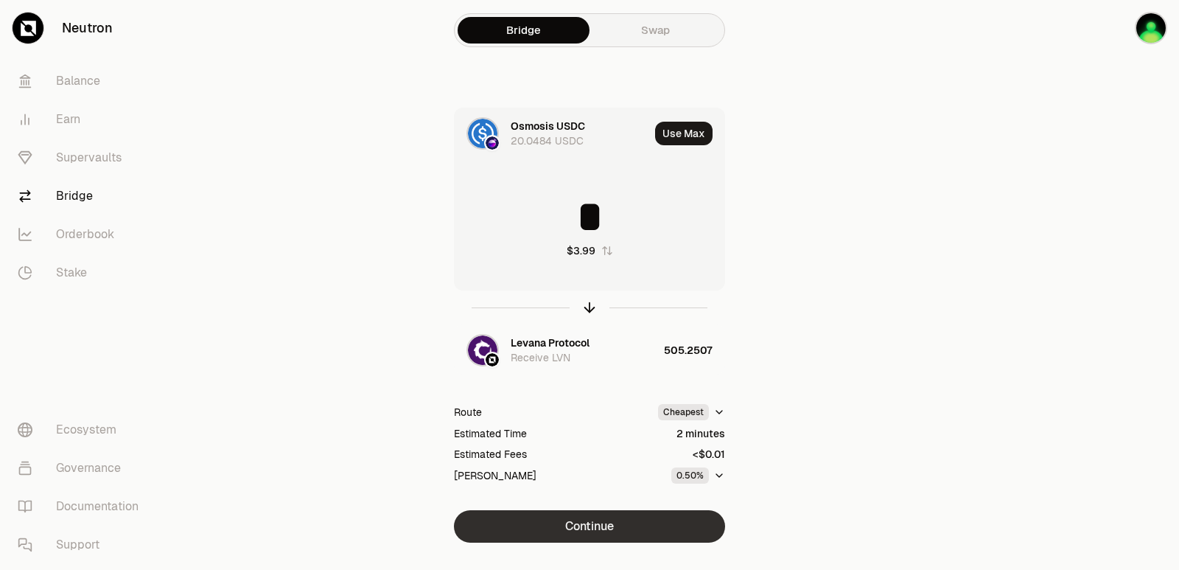
click at [607, 524] on button "Continue" at bounding box center [589, 526] width 271 height 32
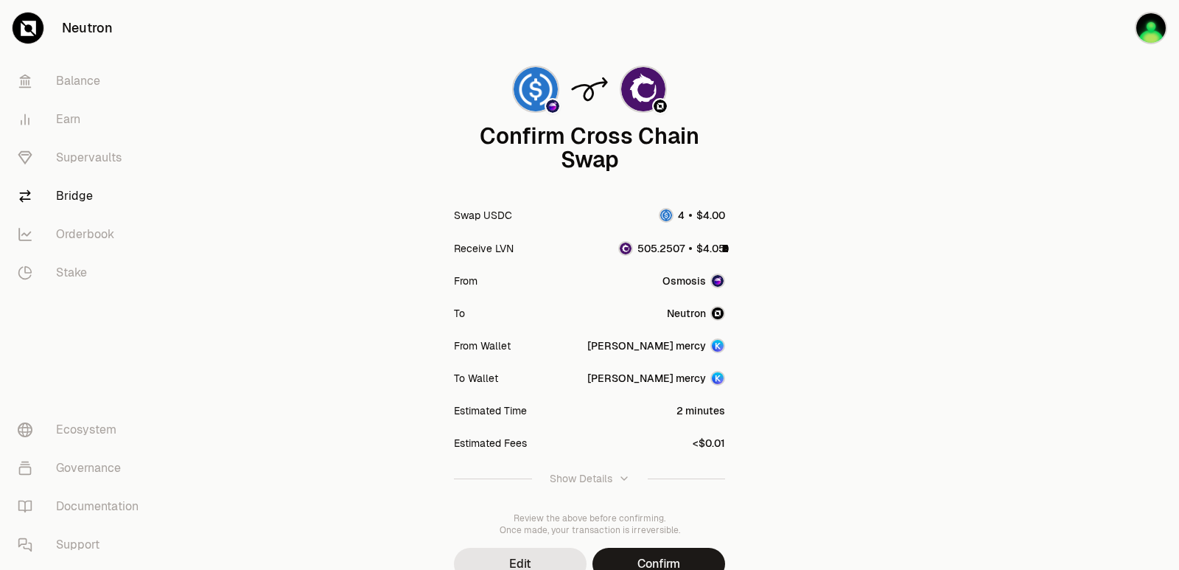
scroll to position [122, 0]
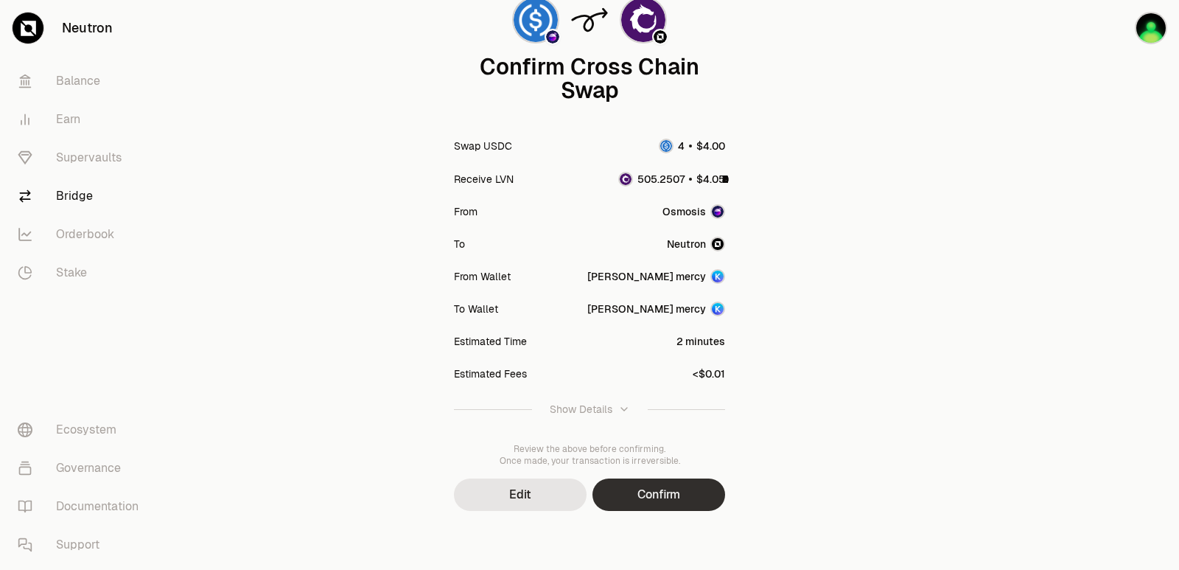
click at [632, 500] on button "Confirm" at bounding box center [658, 494] width 133 height 32
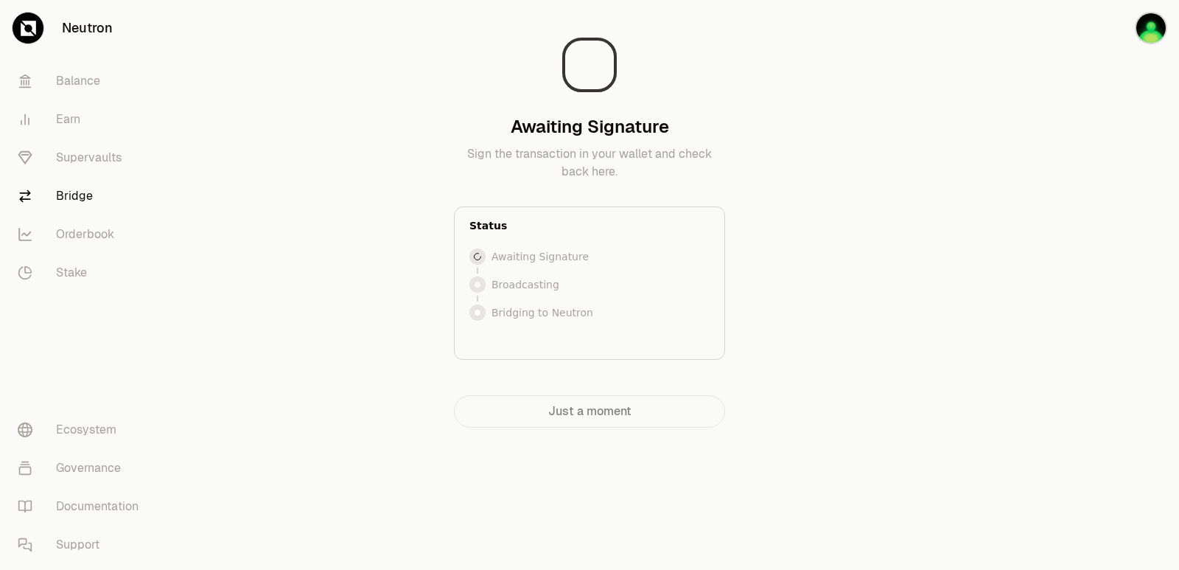
scroll to position [0, 0]
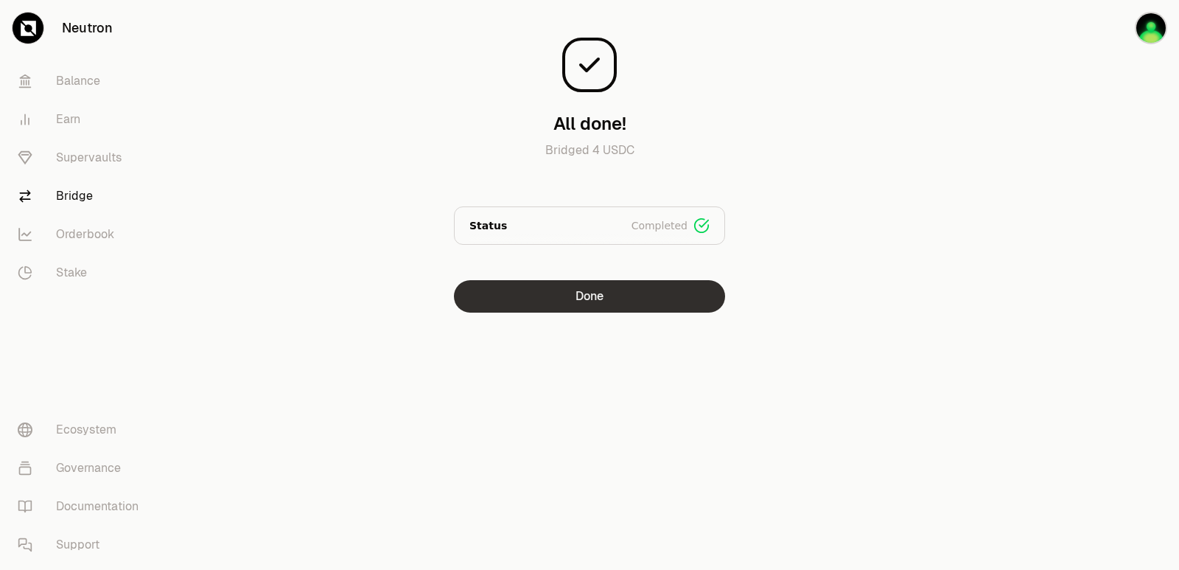
click at [637, 293] on button "Done" at bounding box center [589, 296] width 271 height 32
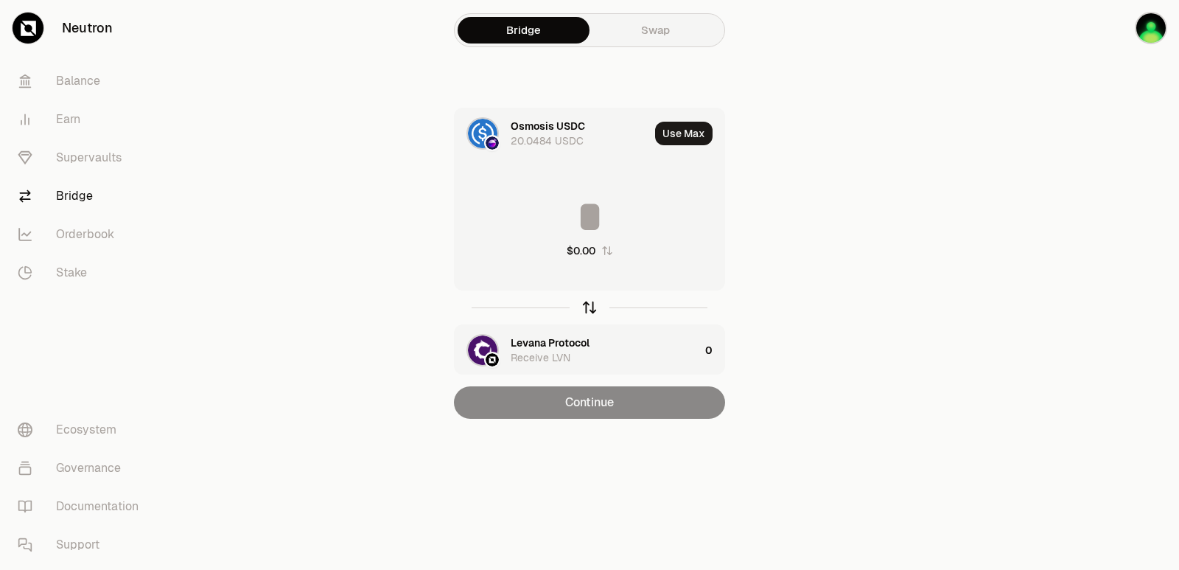
click at [594, 308] on icon "button" at bounding box center [589, 307] width 16 height 16
click at [672, 130] on button "Use Max" at bounding box center [683, 134] width 57 height 24
type input "**********"
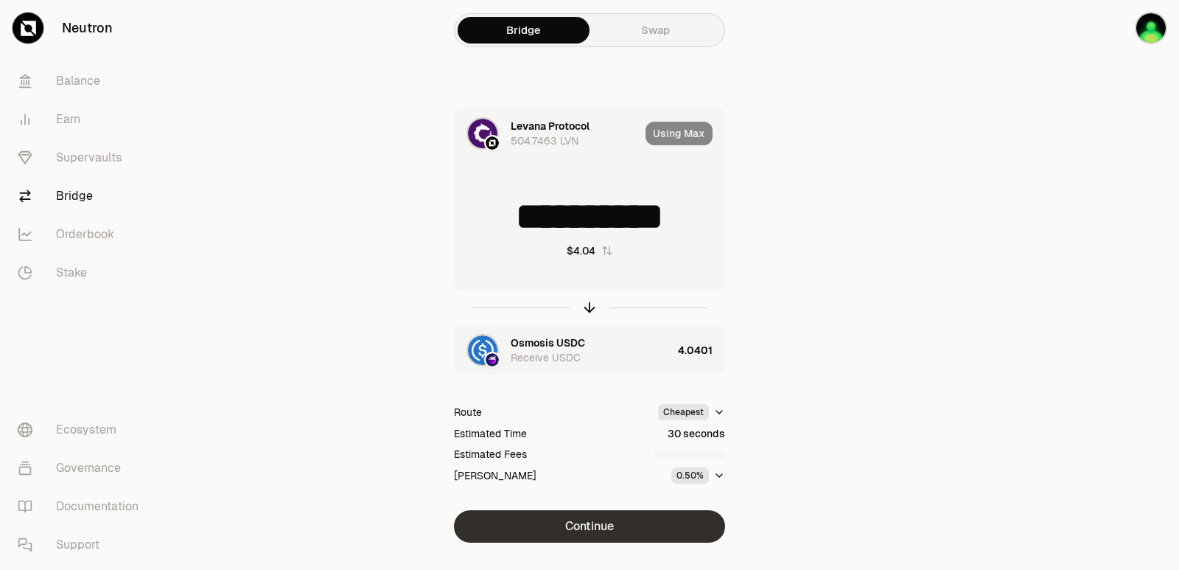
click at [579, 525] on button "Continue" at bounding box center [589, 526] width 271 height 32
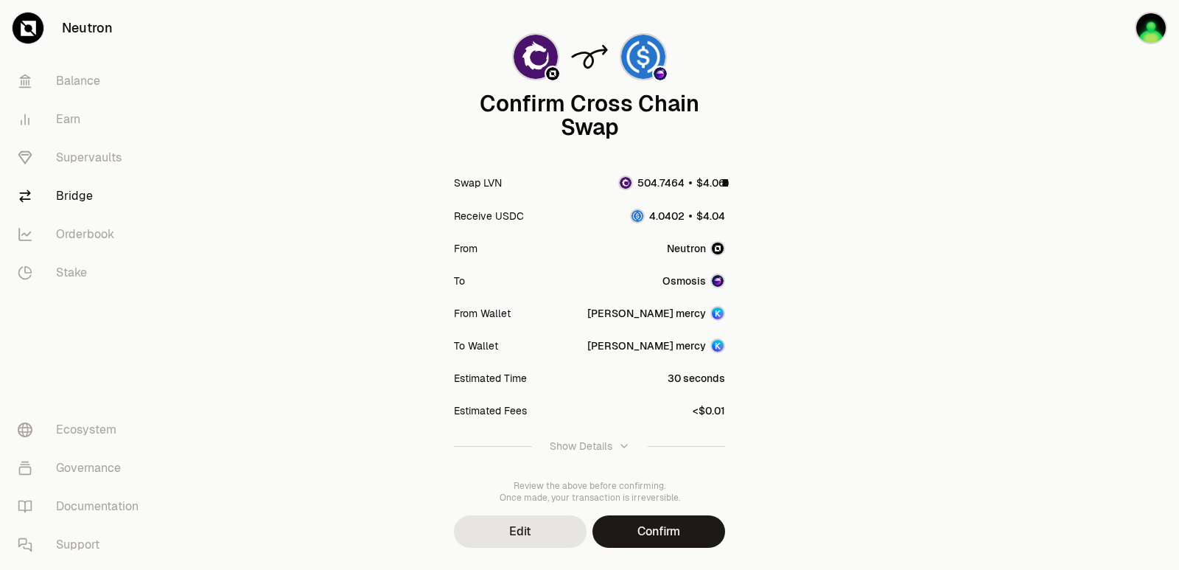
scroll to position [122, 0]
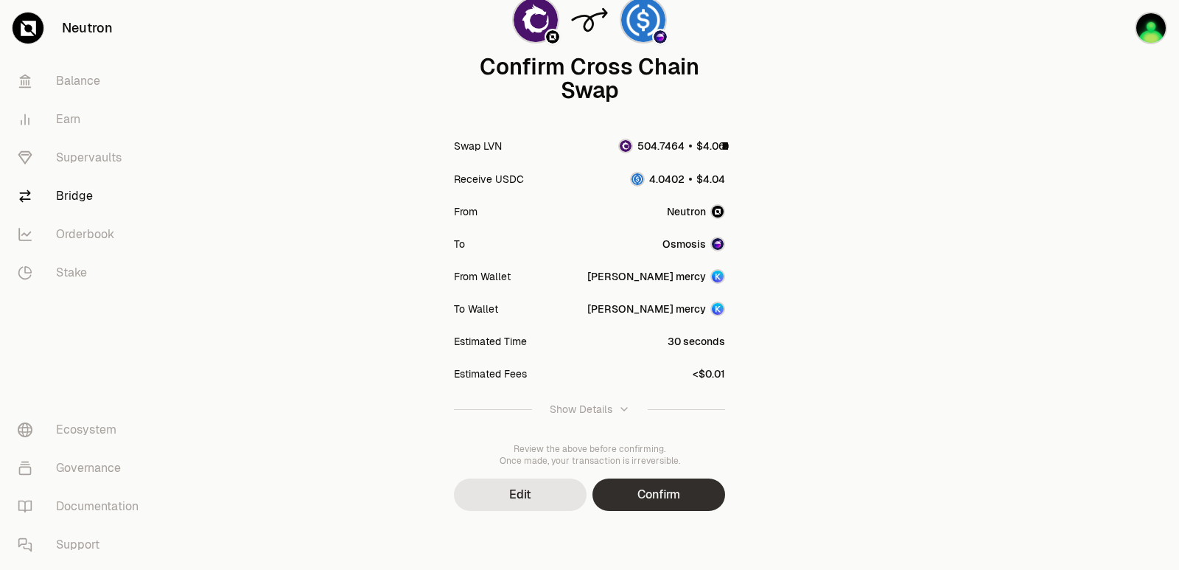
click at [654, 492] on button "Confirm" at bounding box center [658, 494] width 133 height 32
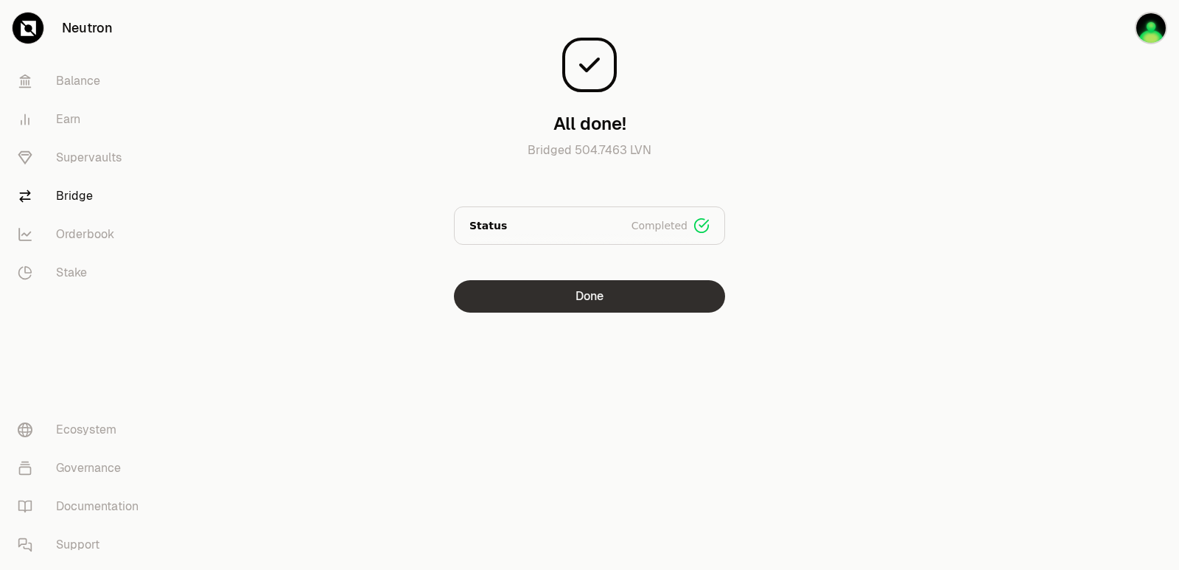
click at [580, 300] on button "Done" at bounding box center [589, 296] width 271 height 32
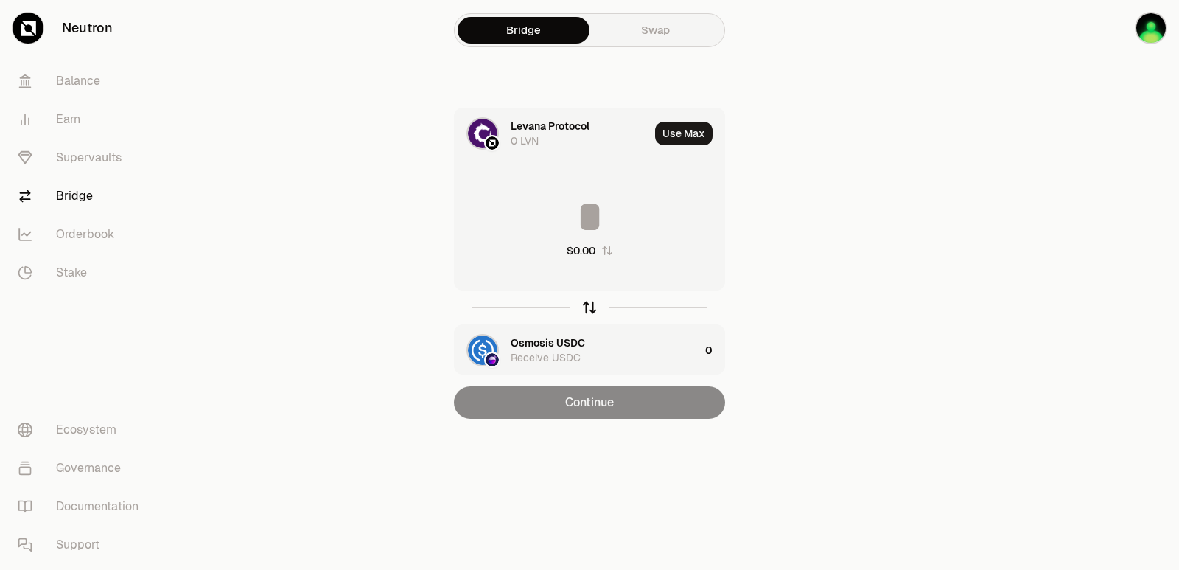
click at [586, 305] on icon "button" at bounding box center [589, 307] width 16 height 16
click at [576, 202] on input at bounding box center [590, 217] width 270 height 44
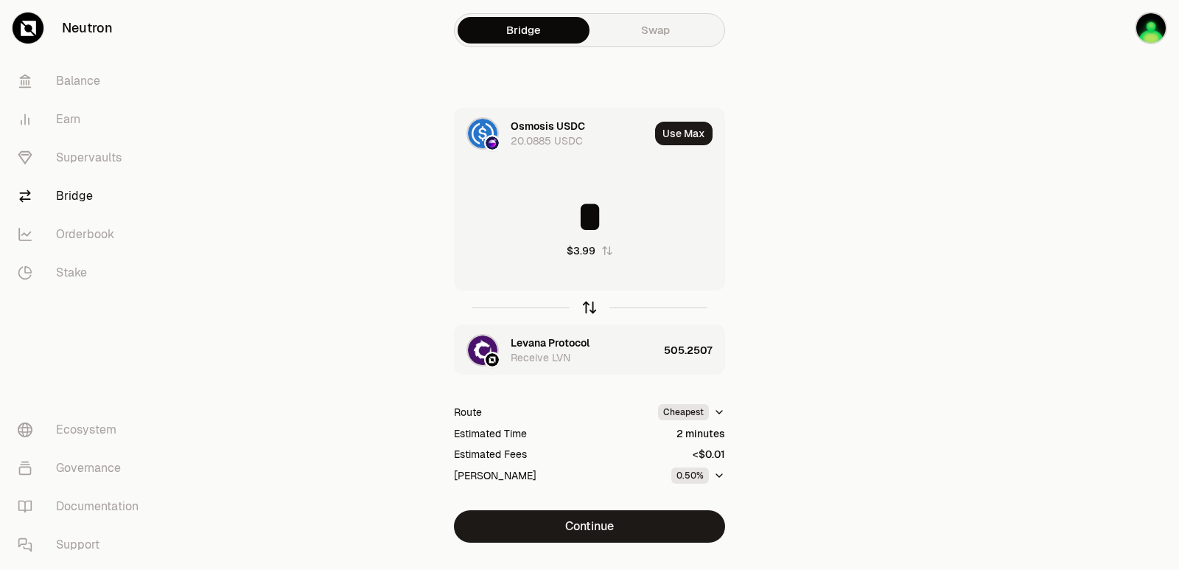
click at [589, 307] on icon "button" at bounding box center [589, 307] width 16 height 16
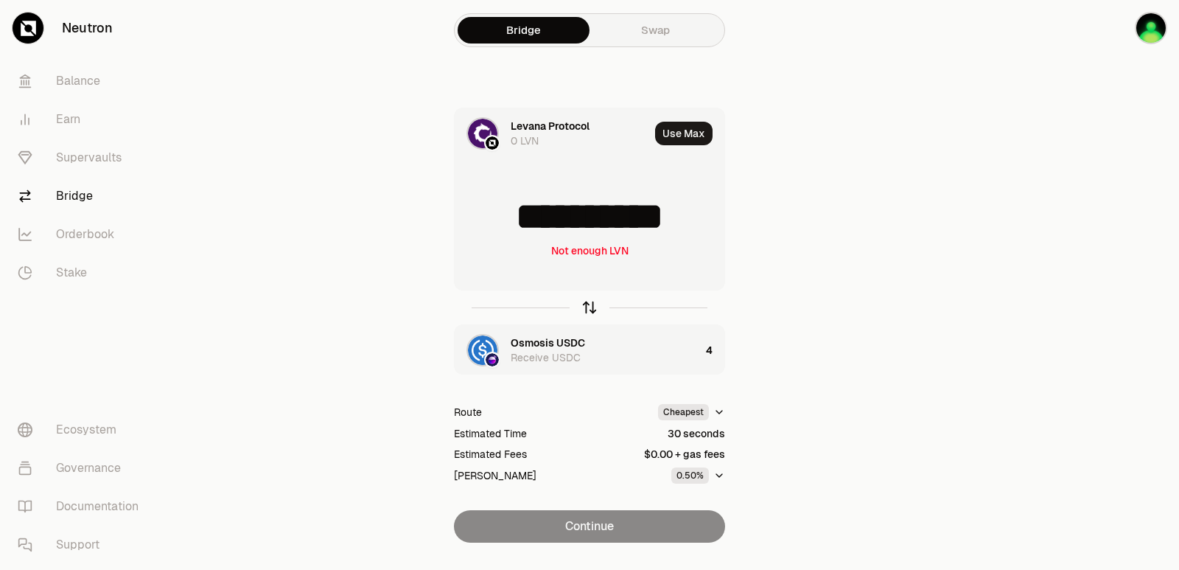
click at [589, 307] on icon "button" at bounding box center [589, 307] width 16 height 16
type input "*"
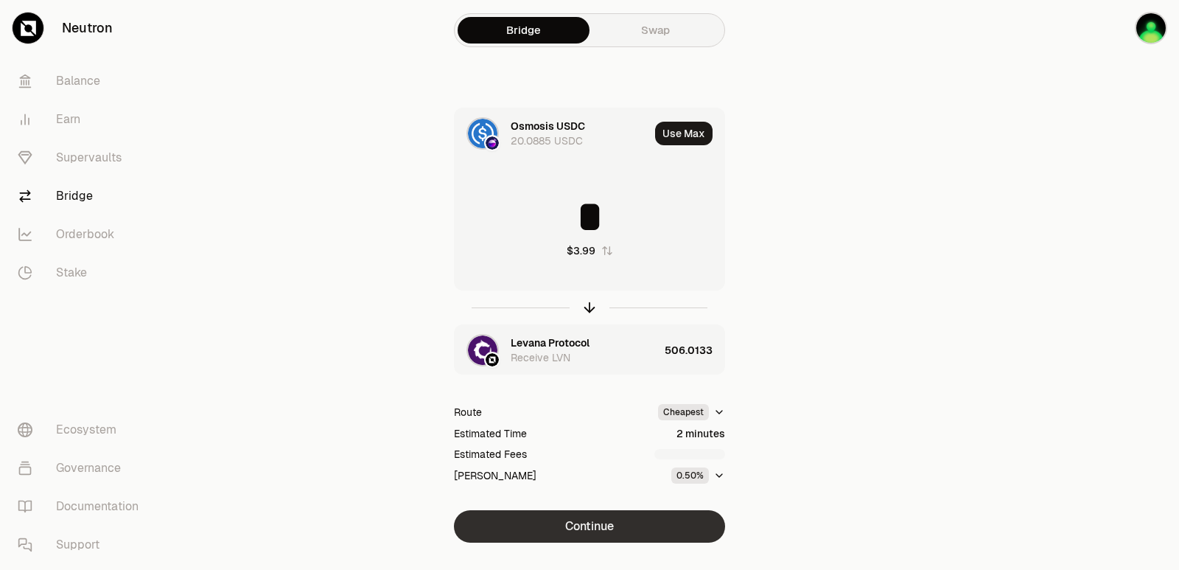
click at [595, 522] on button "Continue" at bounding box center [589, 526] width 271 height 32
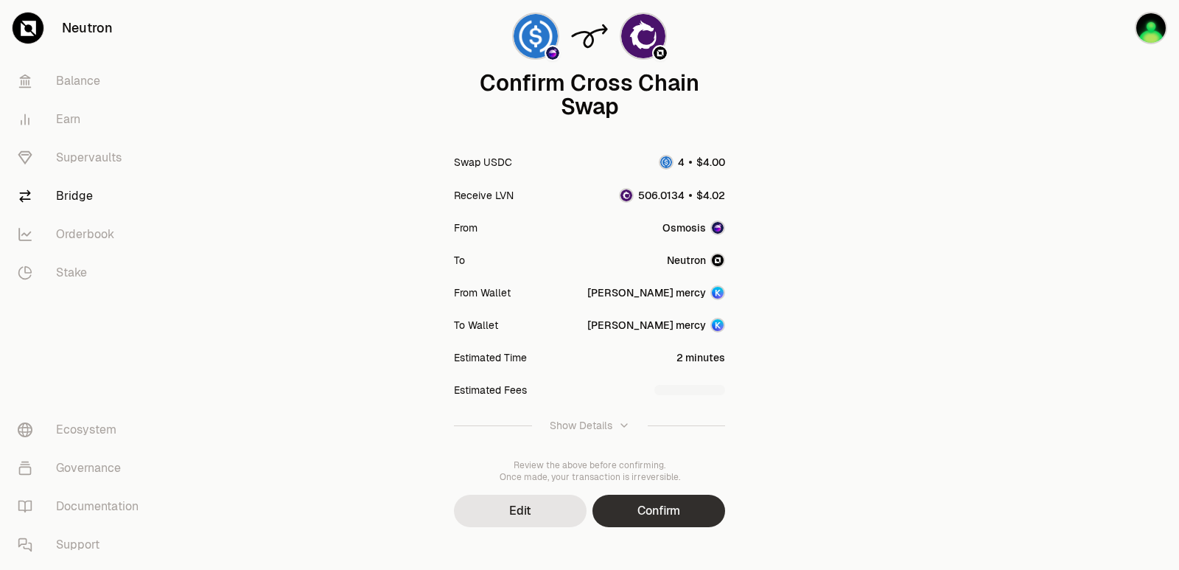
scroll to position [122, 0]
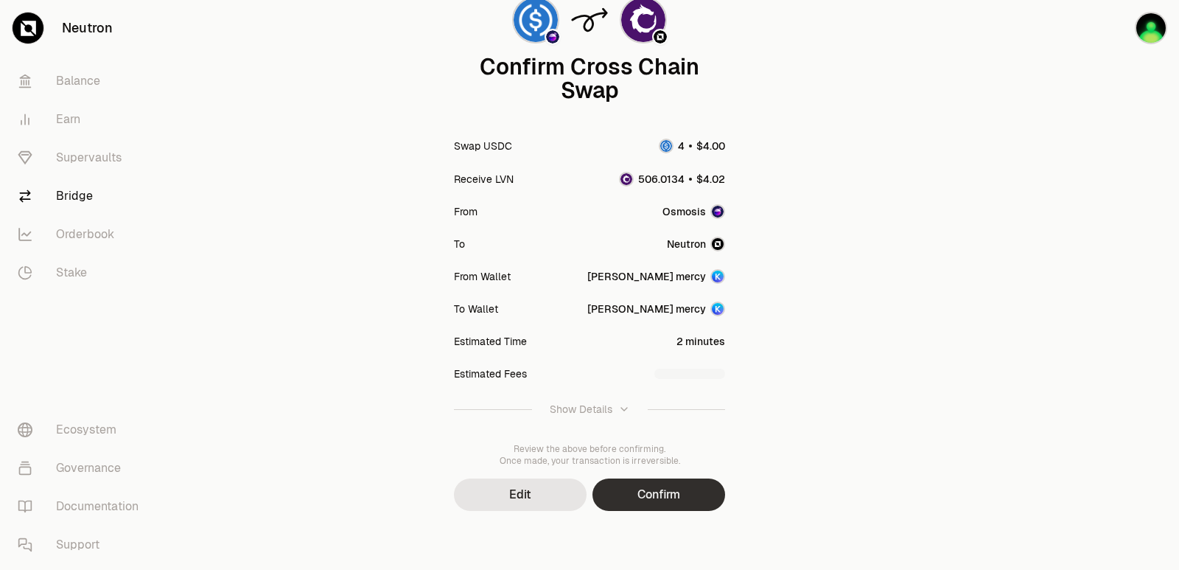
click at [644, 503] on button "Confirm" at bounding box center [658, 494] width 133 height 32
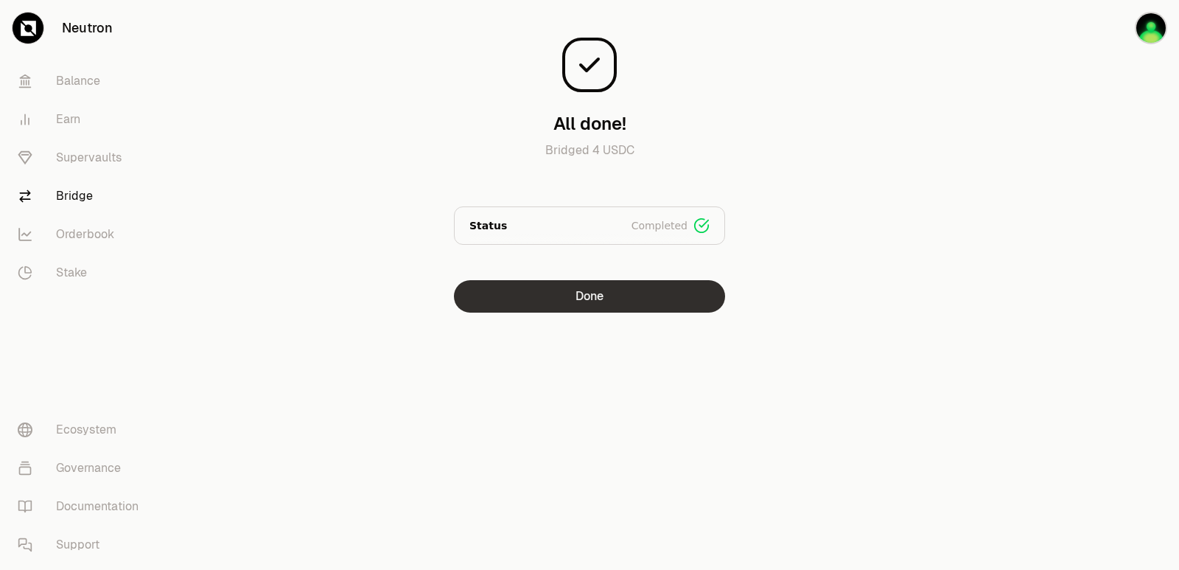
click at [564, 308] on button "Done" at bounding box center [589, 296] width 271 height 32
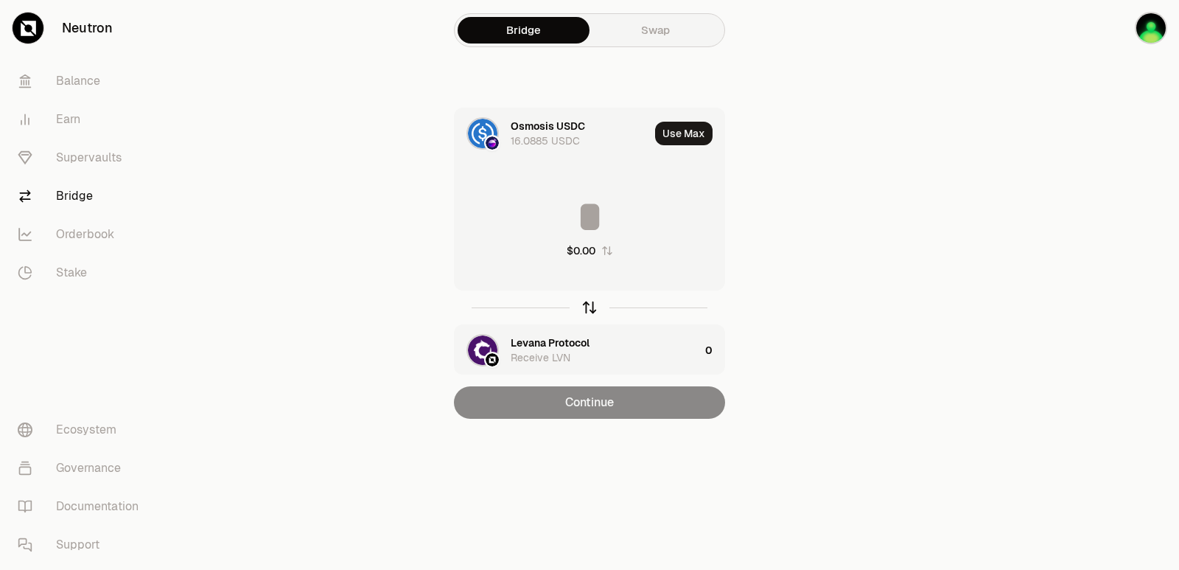
click at [589, 309] on icon "button" at bounding box center [589, 307] width 16 height 16
click at [695, 127] on button "Use Max" at bounding box center [683, 134] width 57 height 24
type input "**********"
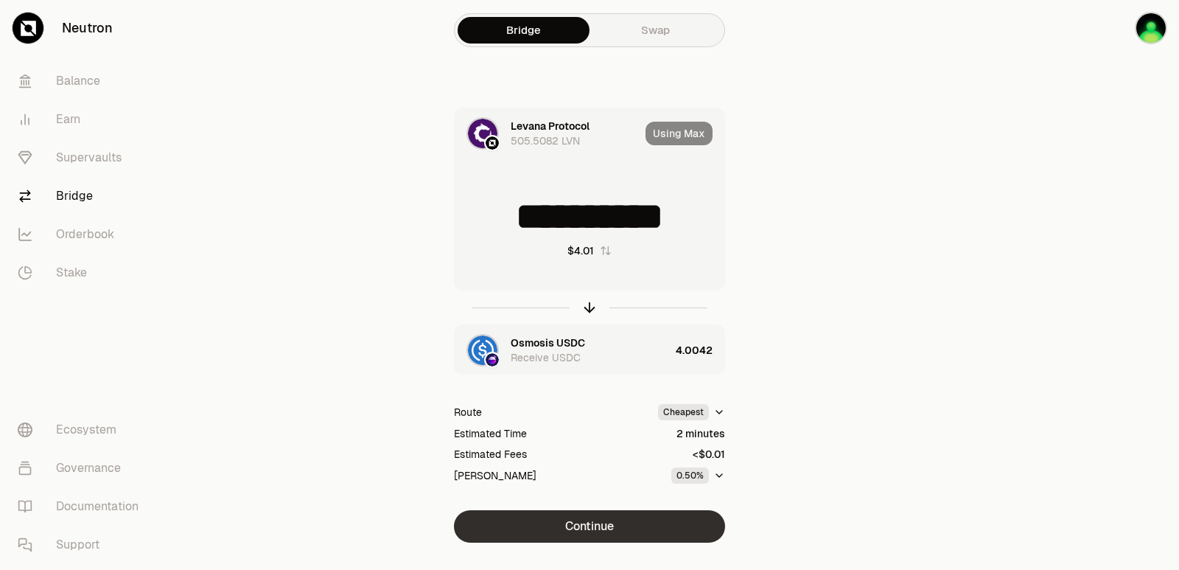
click at [576, 530] on button "Continue" at bounding box center [589, 526] width 271 height 32
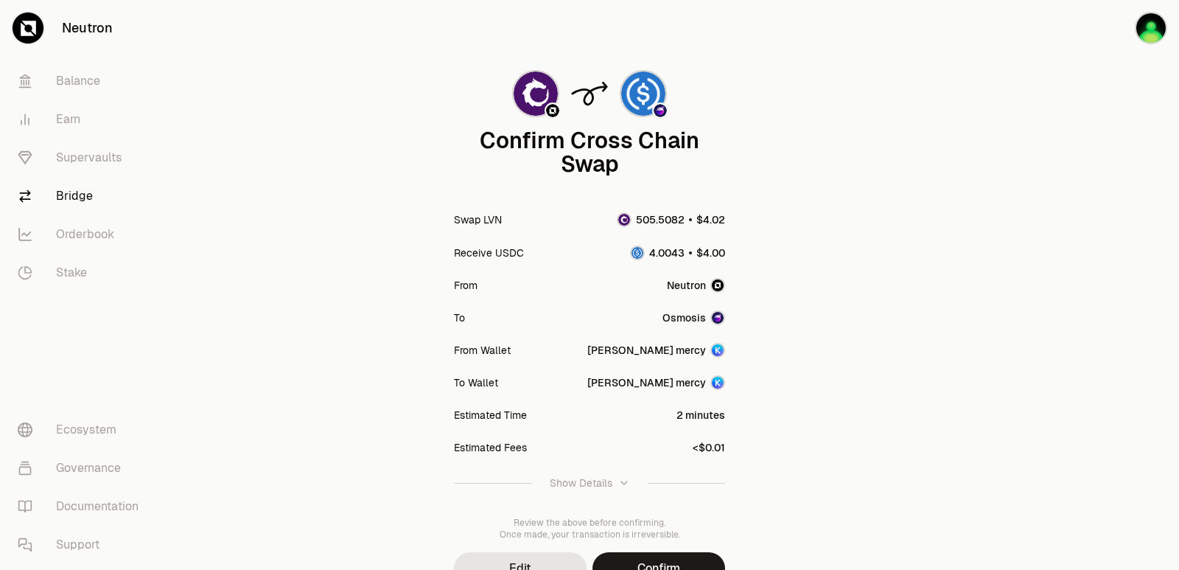
scroll to position [74, 0]
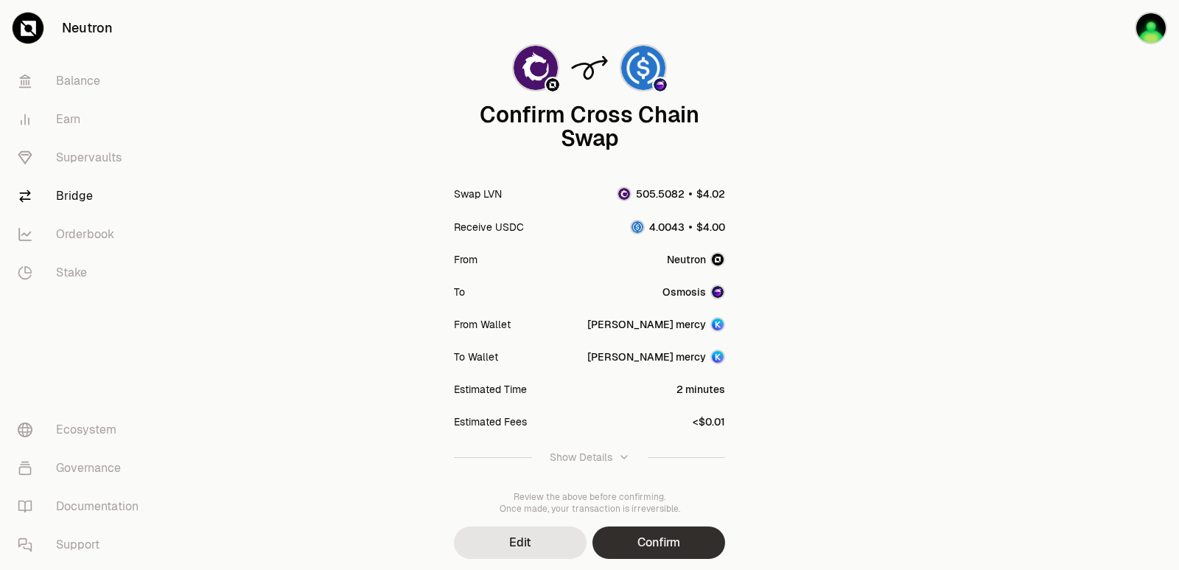
click at [641, 542] on button "Confirm" at bounding box center [658, 542] width 133 height 32
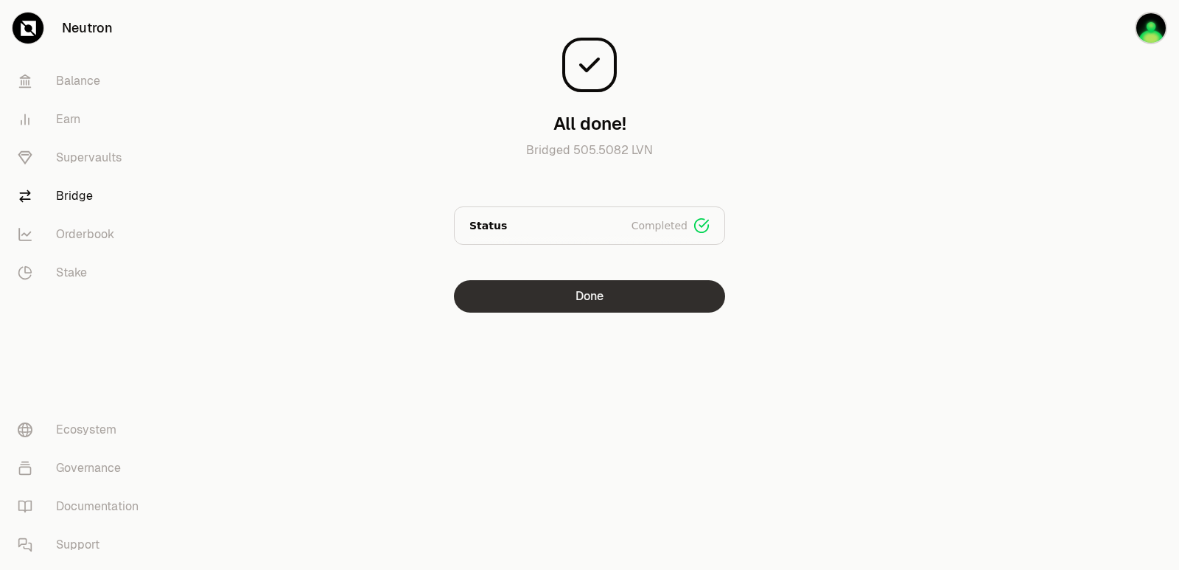
click at [576, 293] on button "Done" at bounding box center [589, 296] width 271 height 32
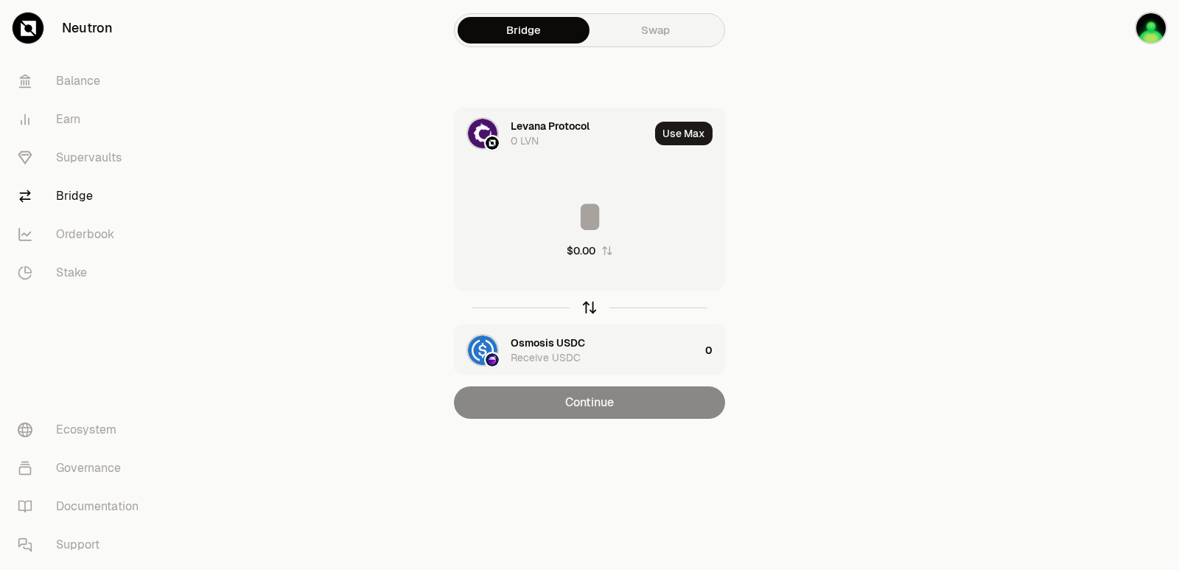
click at [584, 310] on icon "button" at bounding box center [589, 307] width 16 height 16
click at [562, 342] on div "Levana Protocol" at bounding box center [550, 342] width 79 height 15
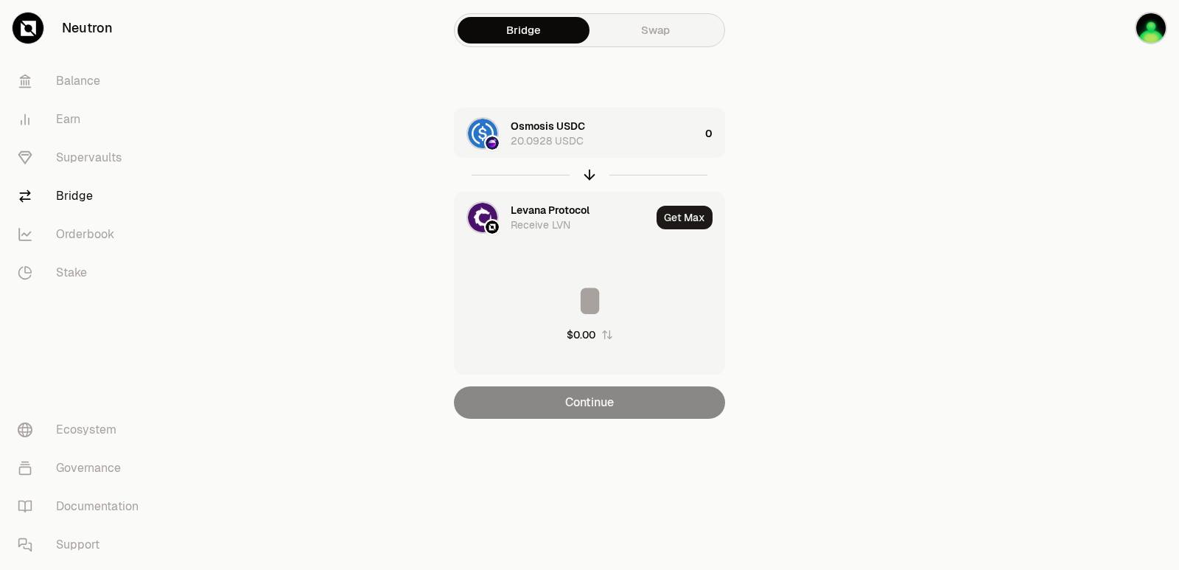
click at [541, 203] on div "Levana Protocol" at bounding box center [550, 210] width 79 height 15
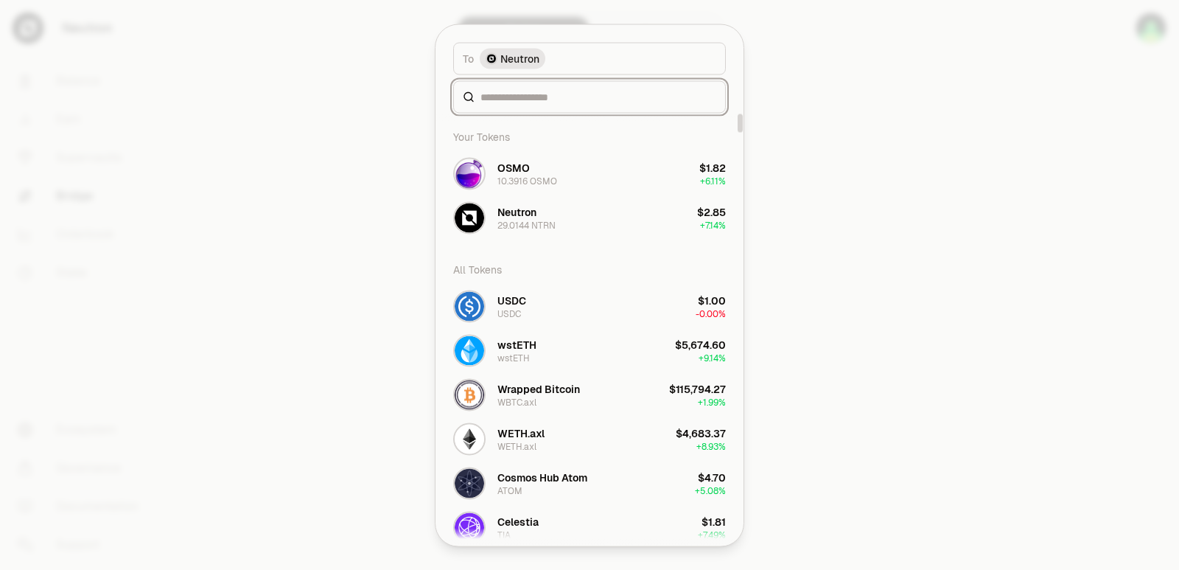
click at [533, 97] on input at bounding box center [598, 96] width 236 height 15
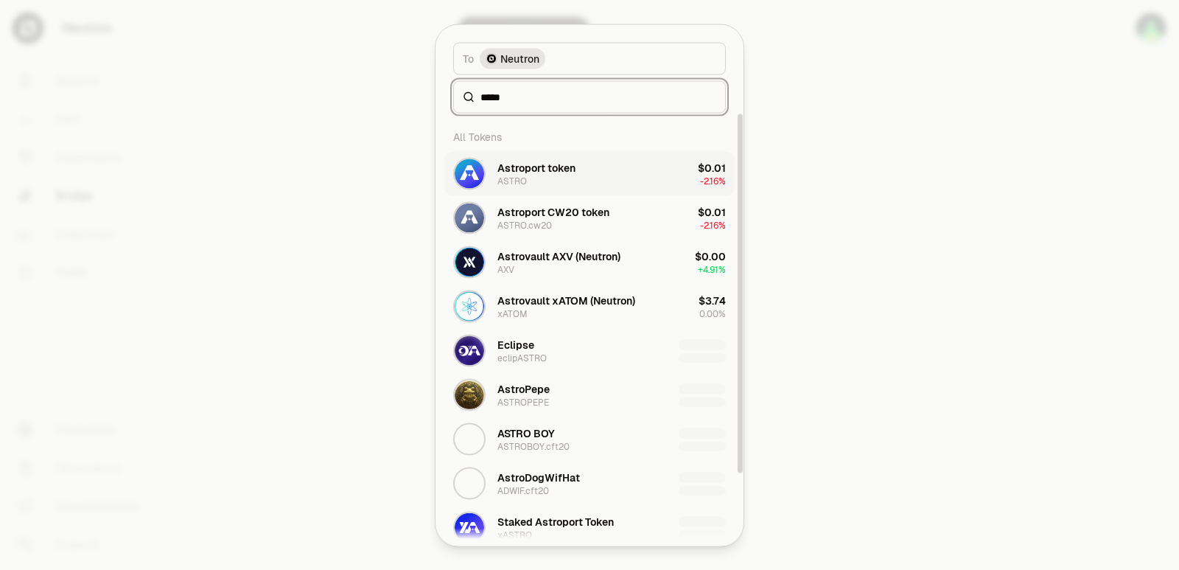
type input "*****"
click at [531, 184] on div "Astroport token ASTRO" at bounding box center [536, 173] width 78 height 27
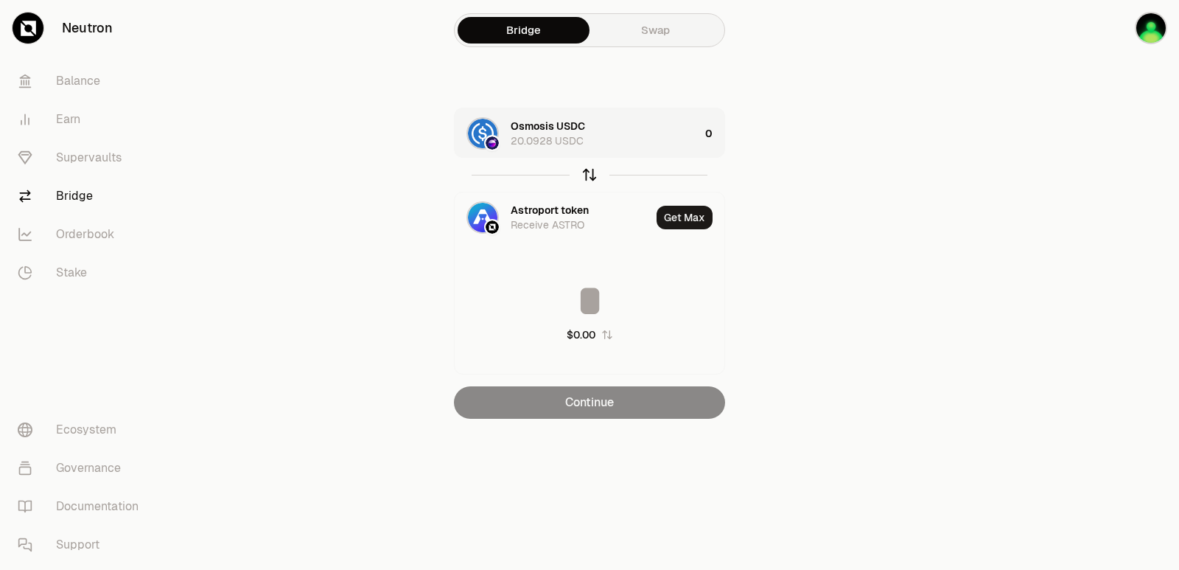
click at [585, 176] on icon "button" at bounding box center [589, 175] width 16 height 16
click at [587, 172] on icon "button" at bounding box center [590, 172] width 10 height 4
click at [587, 171] on icon "button" at bounding box center [589, 175] width 16 height 16
click at [620, 127] on div "Osmosis USDC 20.0928 USDC" at bounding box center [605, 133] width 189 height 29
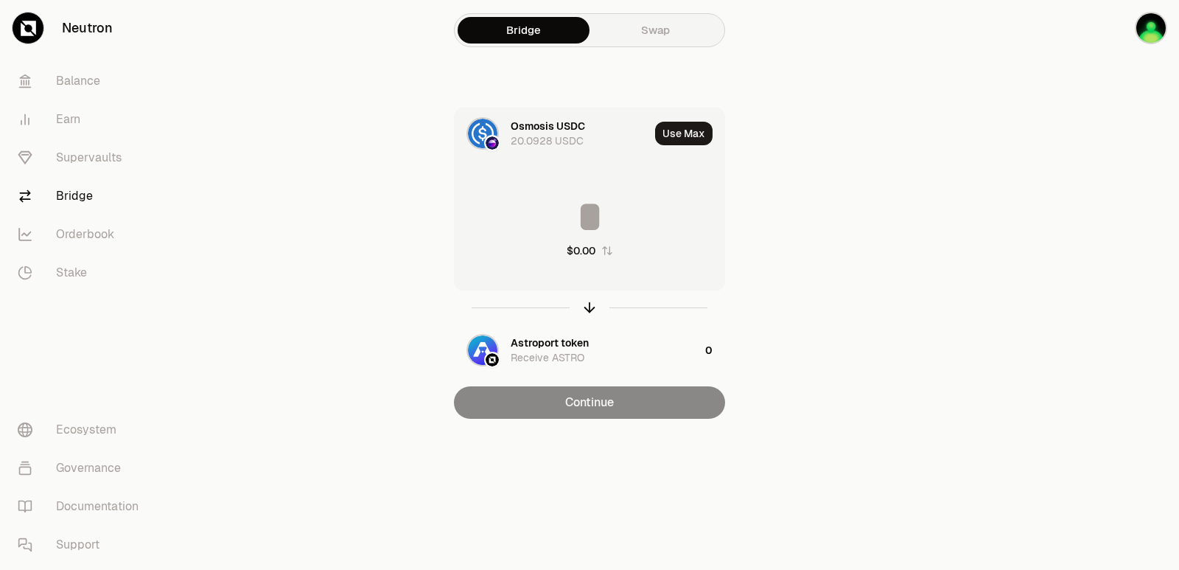
click at [581, 207] on input at bounding box center [590, 217] width 270 height 44
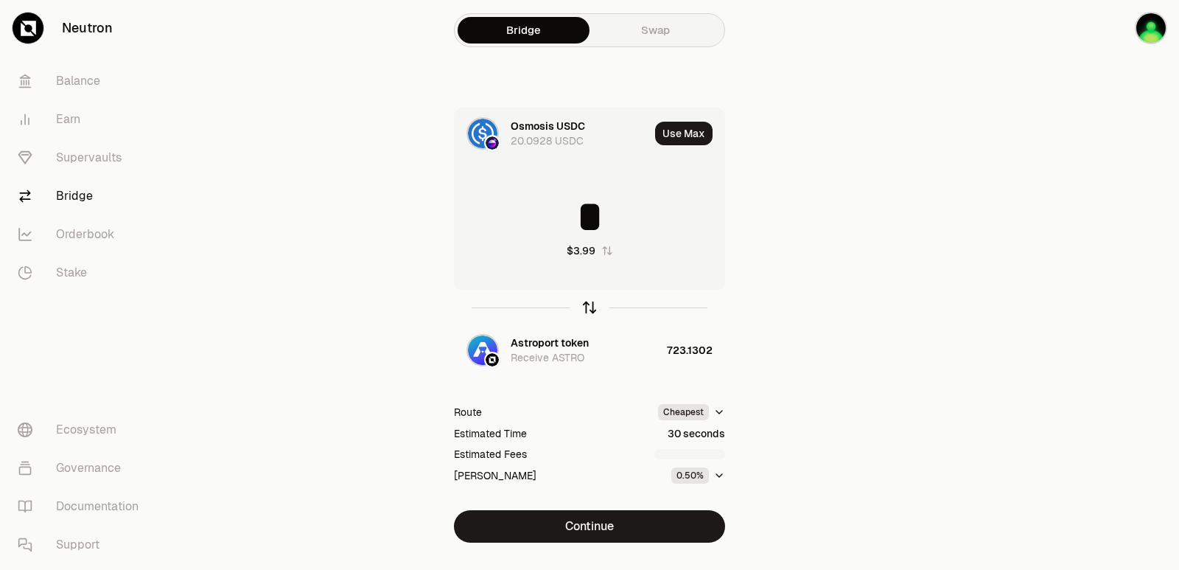
click at [589, 305] on icon "button" at bounding box center [589, 307] width 16 height 16
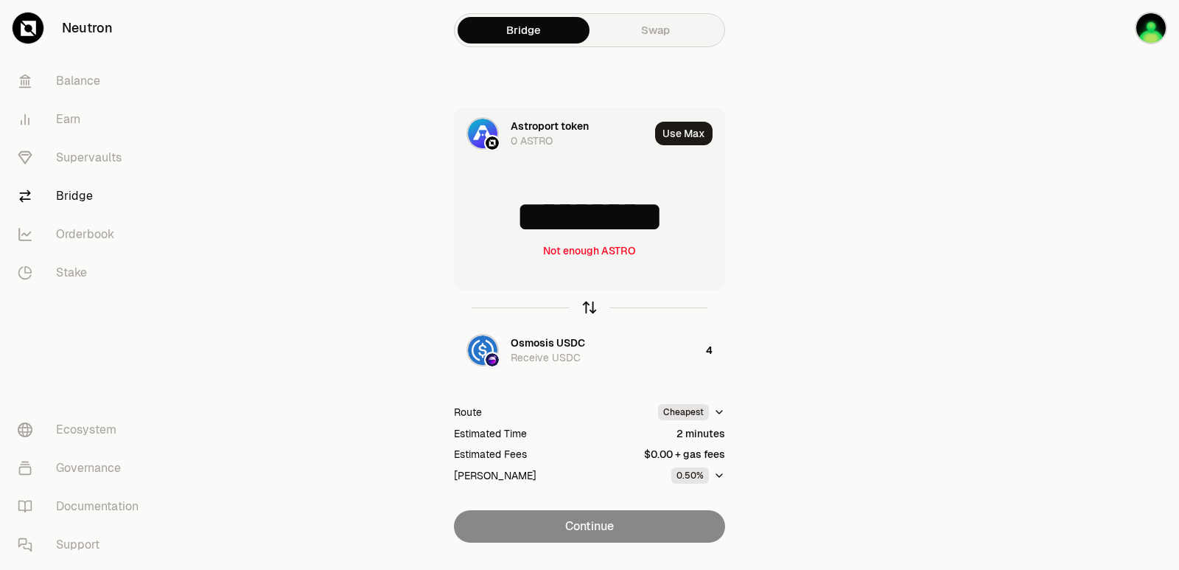
click at [589, 305] on icon "button" at bounding box center [589, 307] width 16 height 16
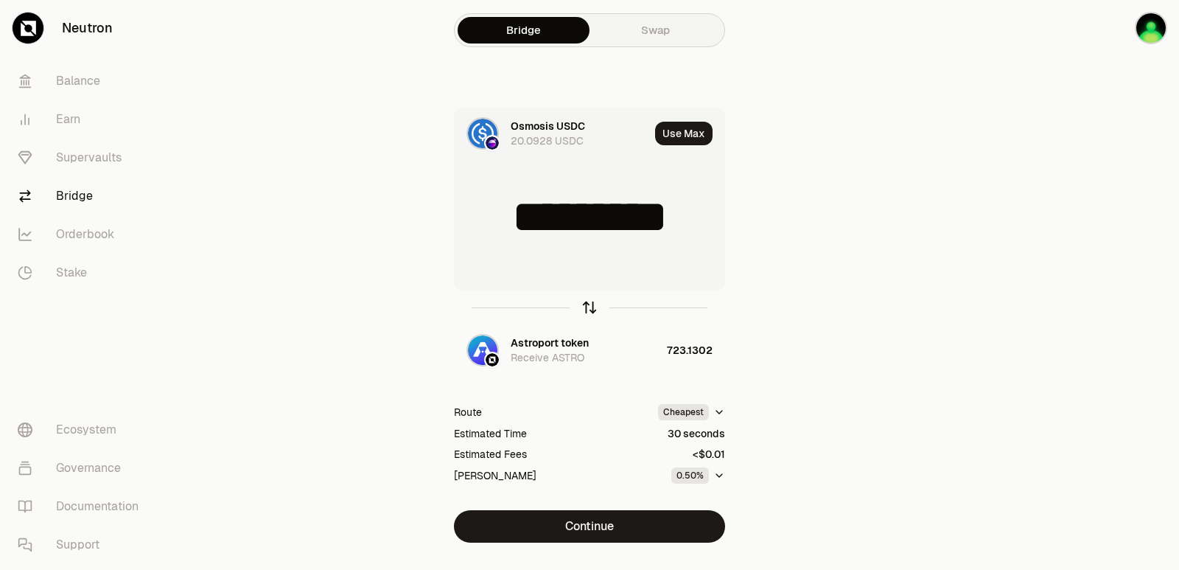
type input "*"
click at [651, 35] on link "Swap" at bounding box center [656, 30] width 132 height 27
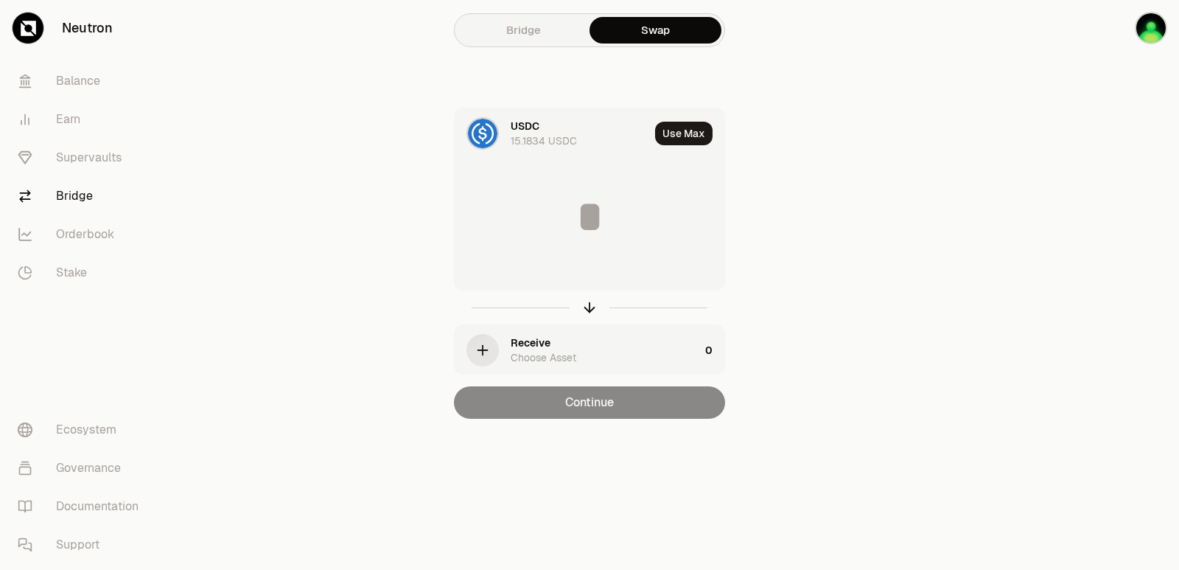
click at [516, 35] on link "Bridge" at bounding box center [524, 30] width 132 height 27
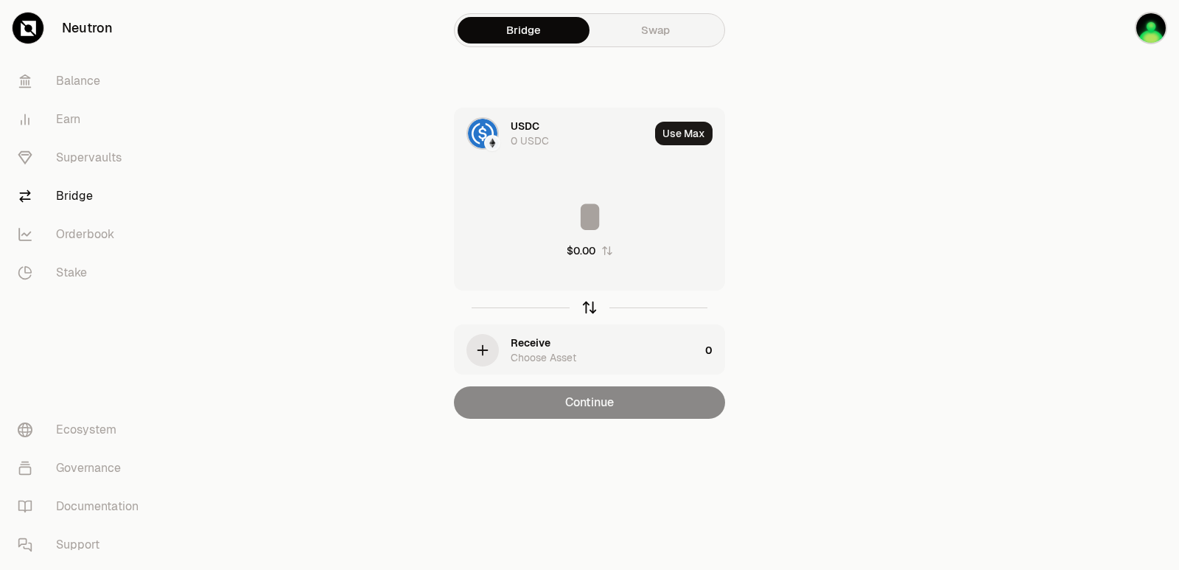
click at [589, 313] on icon "button" at bounding box center [589, 307] width 16 height 16
click at [589, 312] on icon "button" at bounding box center [589, 307] width 16 height 16
click at [537, 133] on div "0 USDC" at bounding box center [530, 140] width 38 height 15
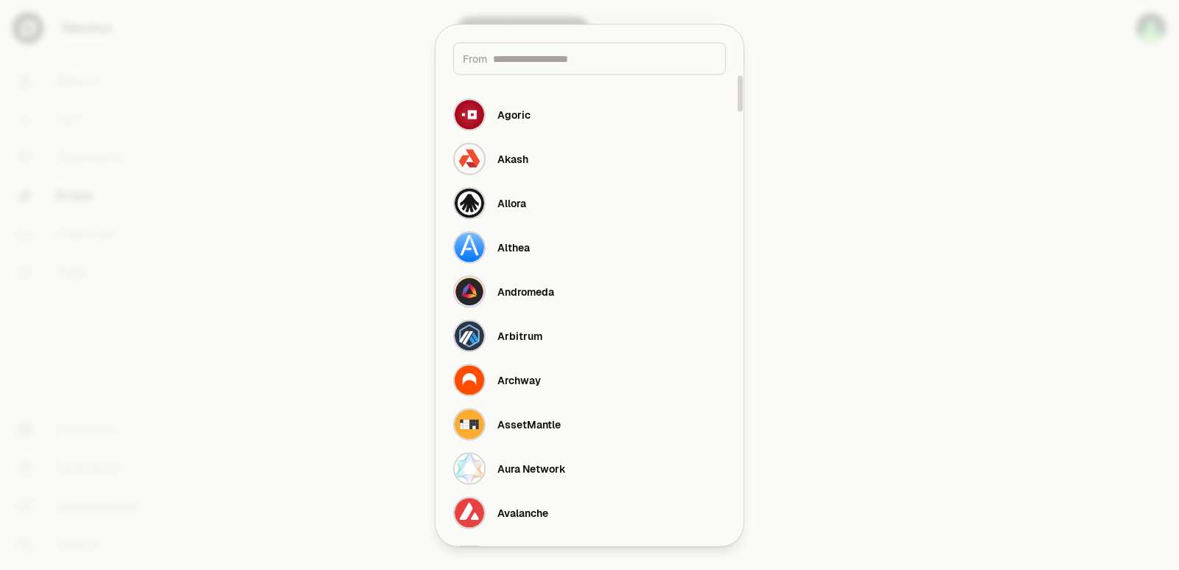
click at [528, 69] on div "From" at bounding box center [589, 58] width 273 height 32
click at [528, 63] on input at bounding box center [604, 58] width 223 height 15
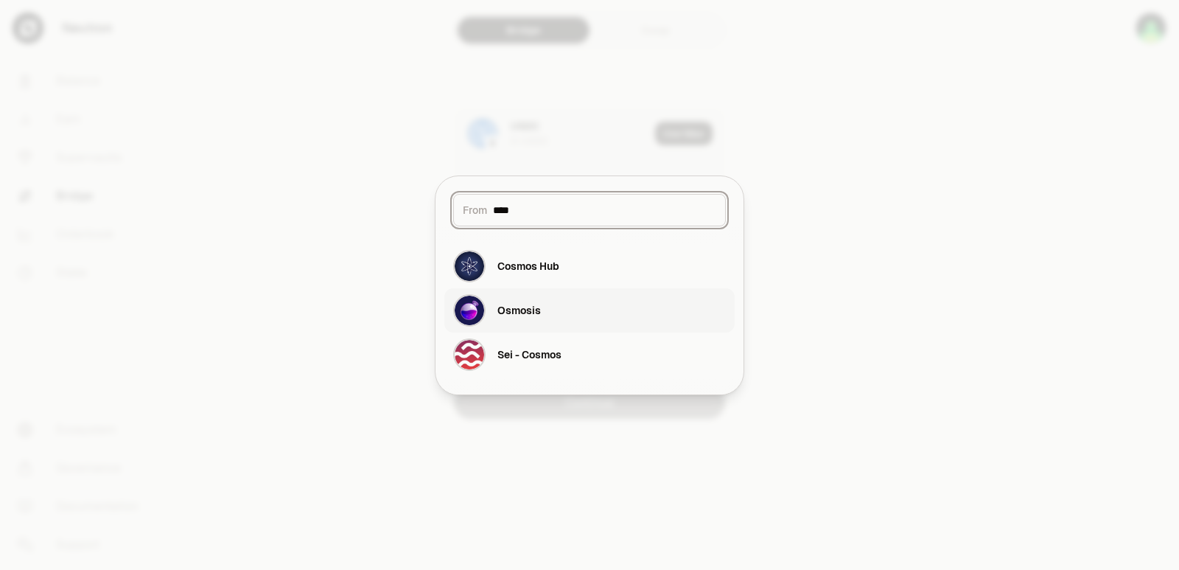
type input "****"
click at [494, 321] on div "Osmosis" at bounding box center [497, 310] width 88 height 32
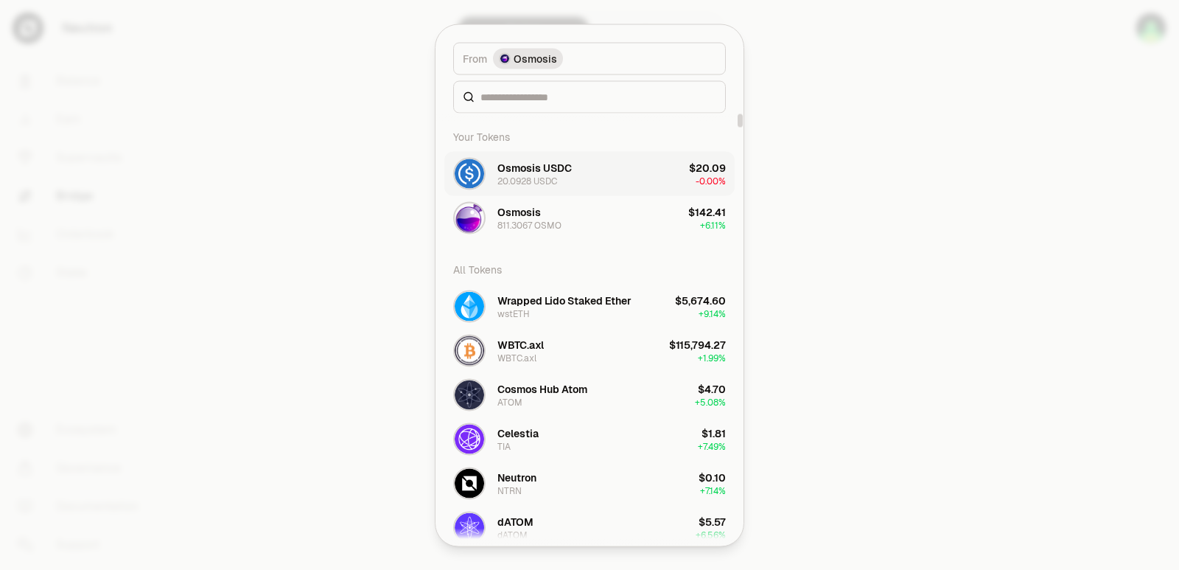
click at [542, 176] on div "20.0928 USDC" at bounding box center [527, 181] width 60 height 12
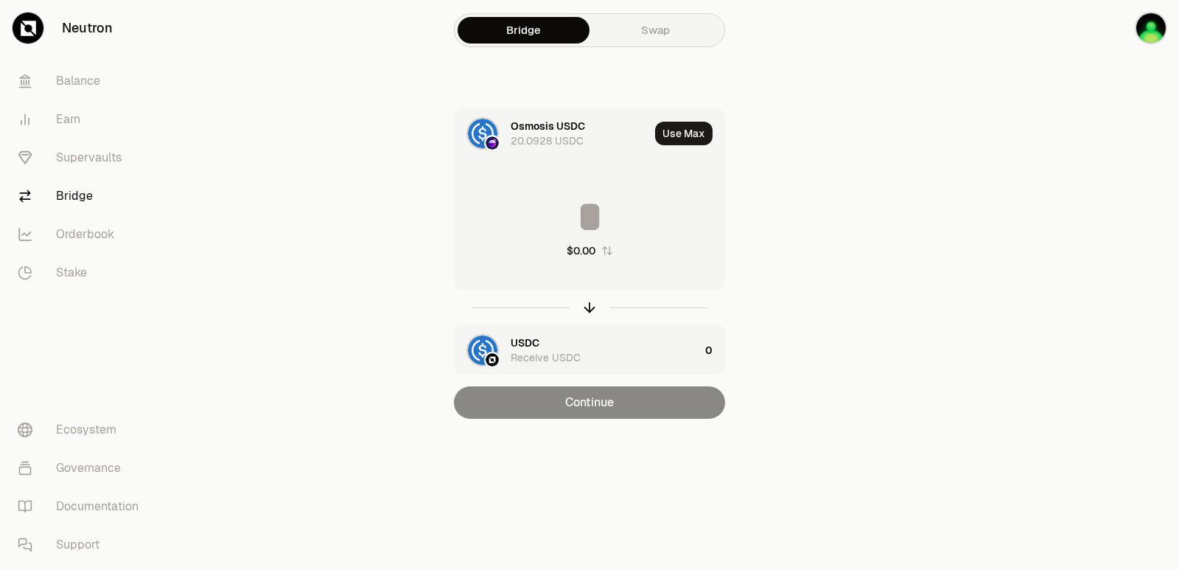
click at [522, 339] on div "USDC" at bounding box center [525, 342] width 29 height 15
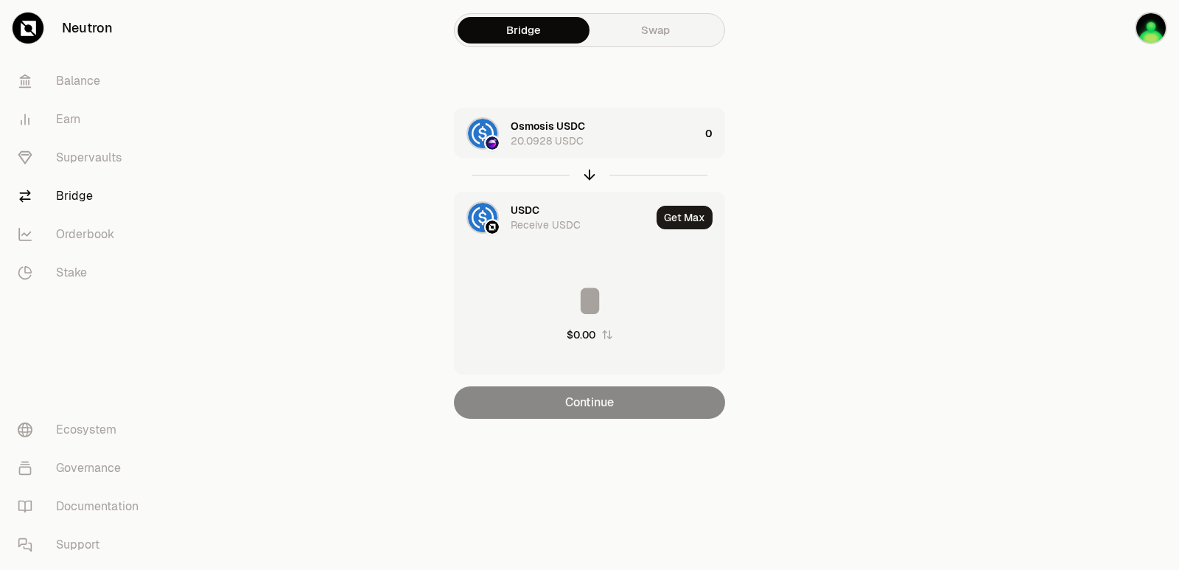
click at [527, 214] on div "USDC" at bounding box center [525, 210] width 29 height 15
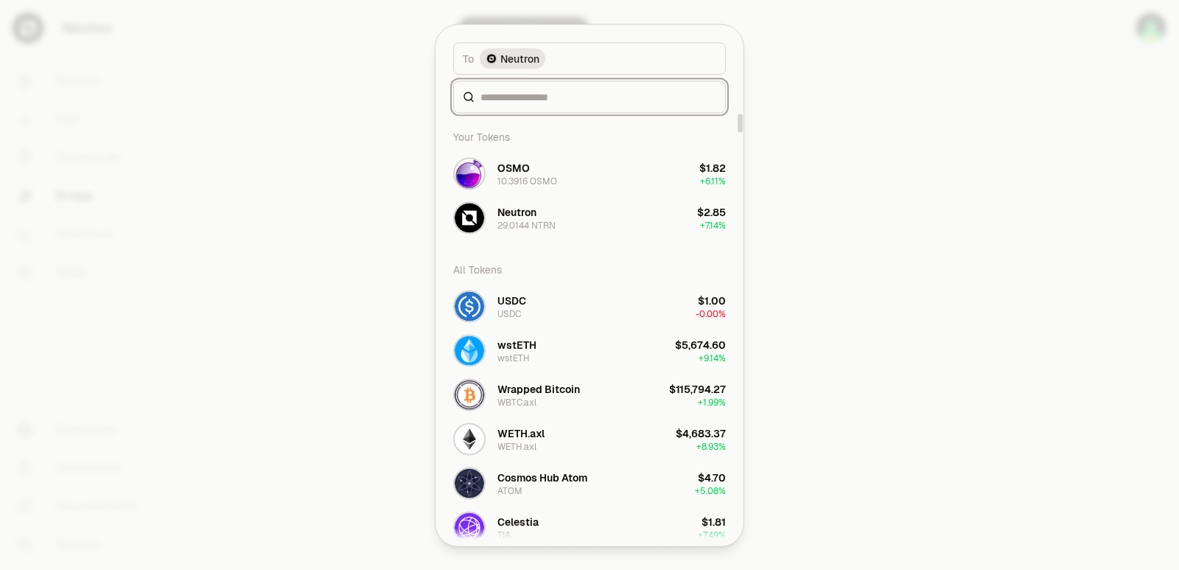
click at [501, 98] on input at bounding box center [598, 96] width 236 height 15
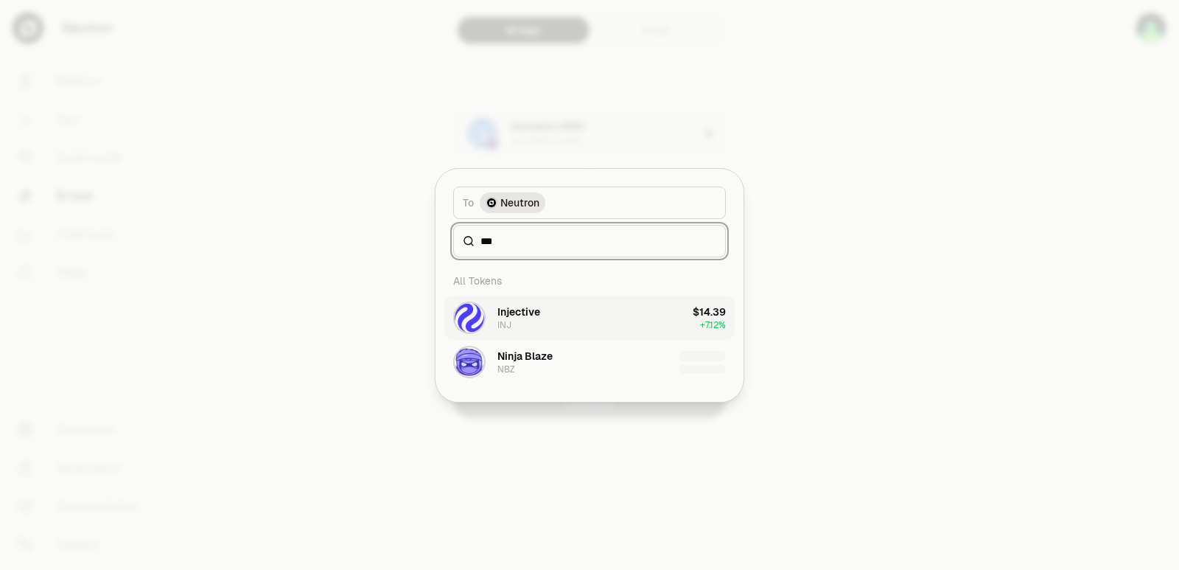
type input "***"
click at [523, 321] on div "Injective INJ" at bounding box center [518, 317] width 43 height 27
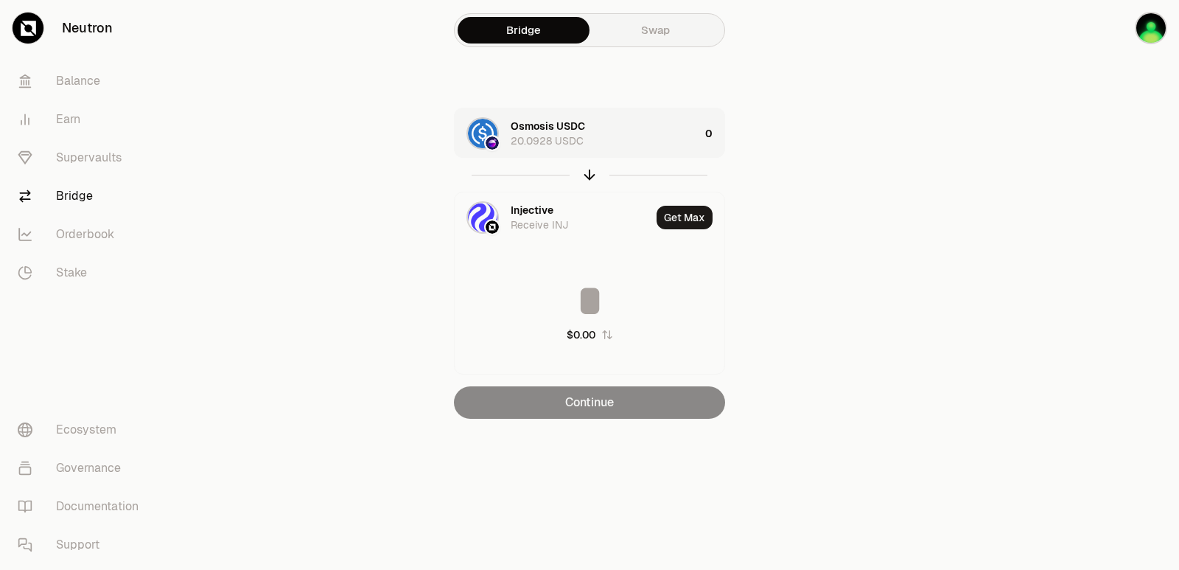
click at [595, 139] on div "Osmosis USDC 20.0928 USDC" at bounding box center [605, 133] width 189 height 29
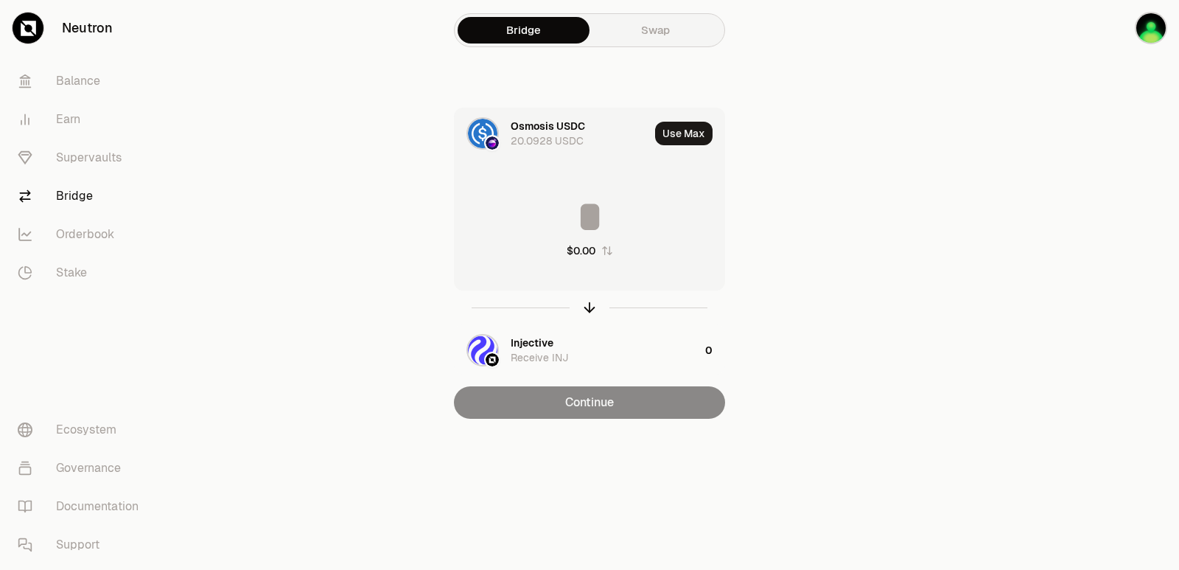
click at [595, 213] on input at bounding box center [590, 217] width 270 height 44
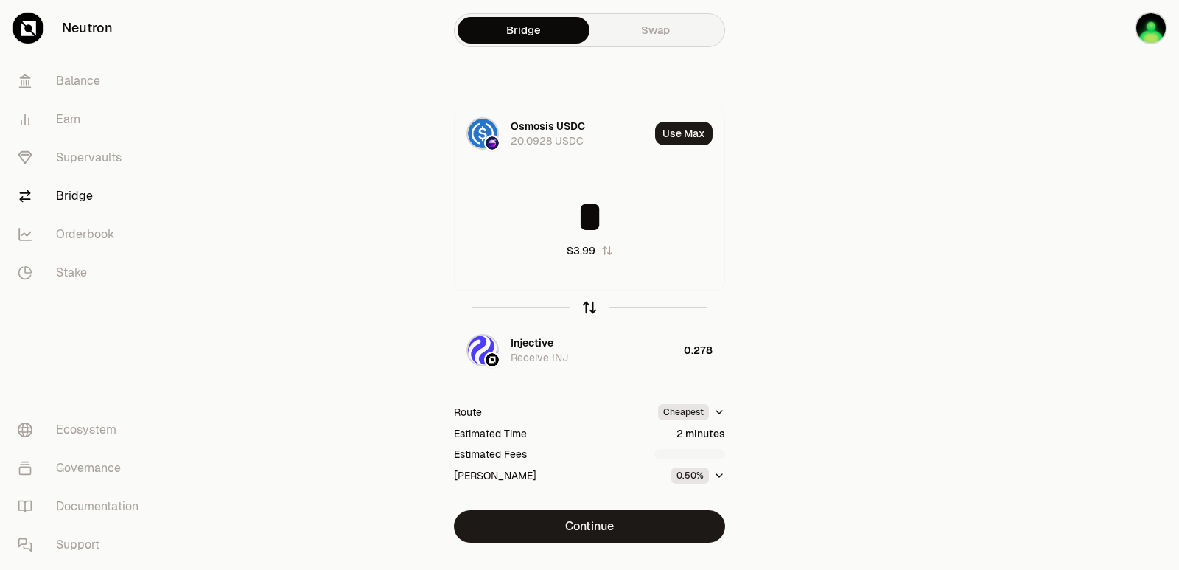
type input "*"
click at [588, 308] on icon "button" at bounding box center [589, 307] width 16 height 16
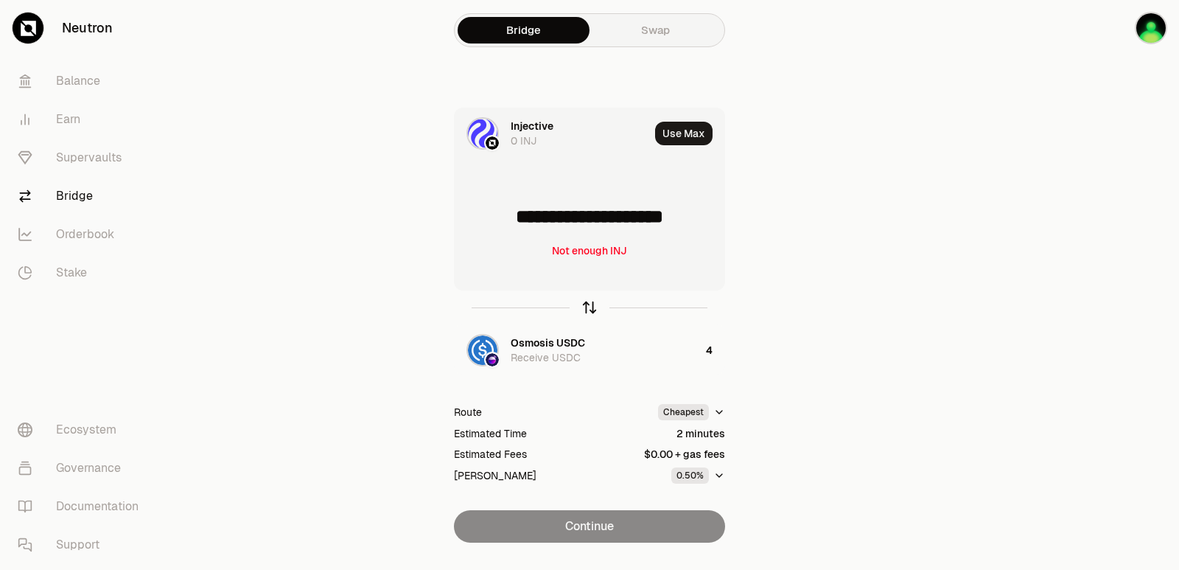
click at [588, 308] on icon "button" at bounding box center [589, 307] width 16 height 16
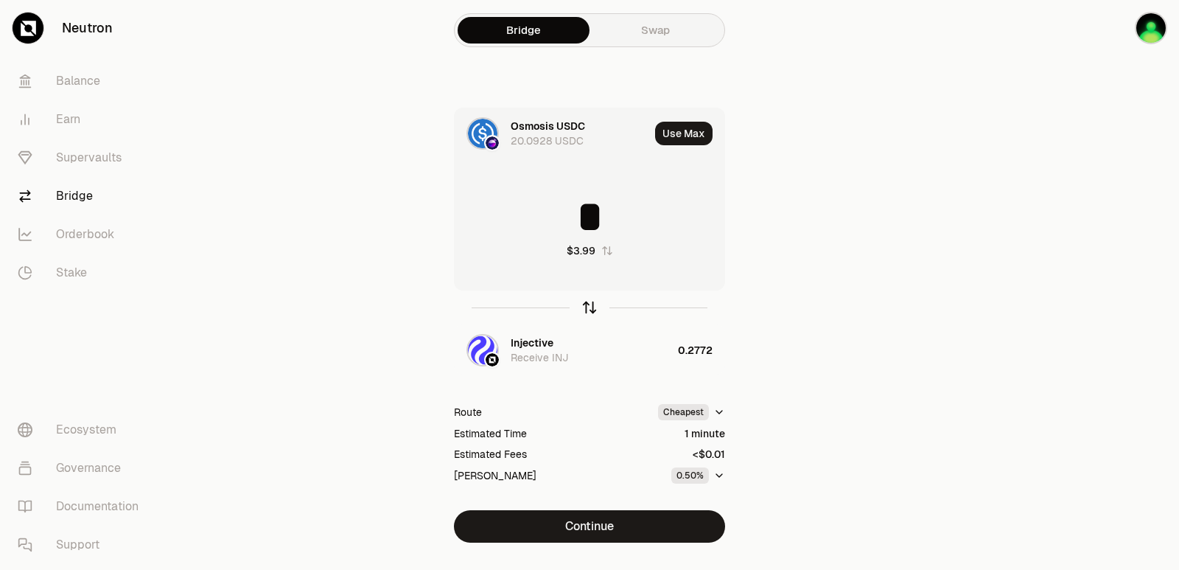
click at [587, 311] on icon "button" at bounding box center [589, 307] width 16 height 16
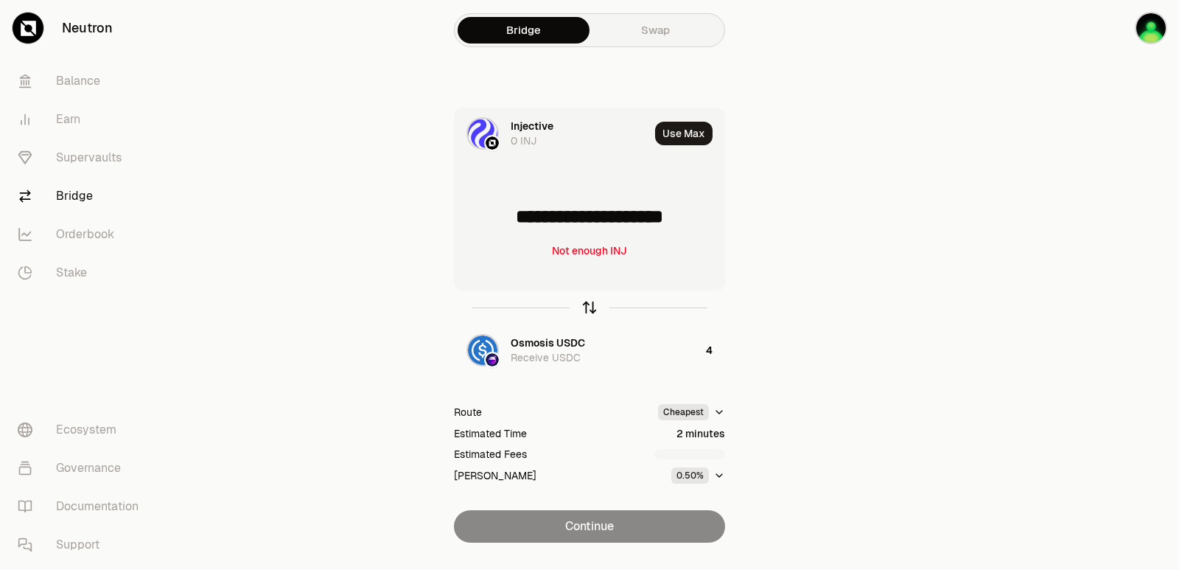
click at [583, 304] on icon "button" at bounding box center [589, 307] width 16 height 16
type input "*"
